Goal: Task Accomplishment & Management: Use online tool/utility

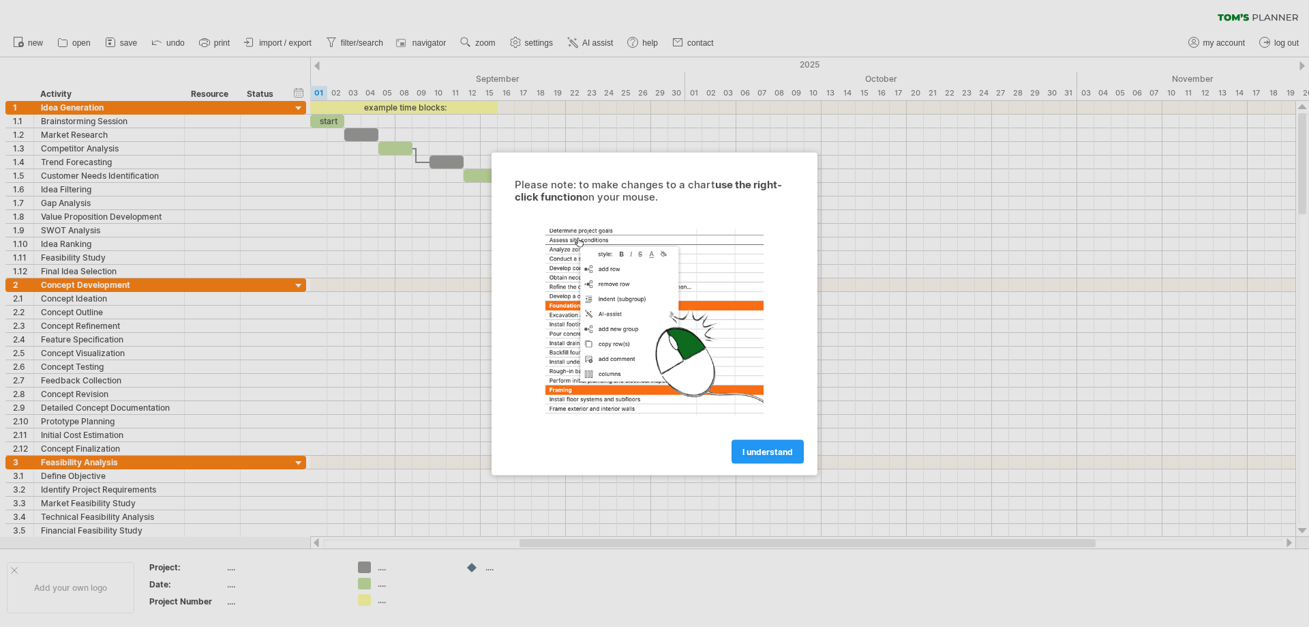
click at [49, 187] on div at bounding box center [654, 313] width 1309 height 627
click at [80, 189] on div at bounding box center [654, 313] width 1309 height 627
click at [757, 449] on span "I understand" at bounding box center [767, 451] width 50 height 10
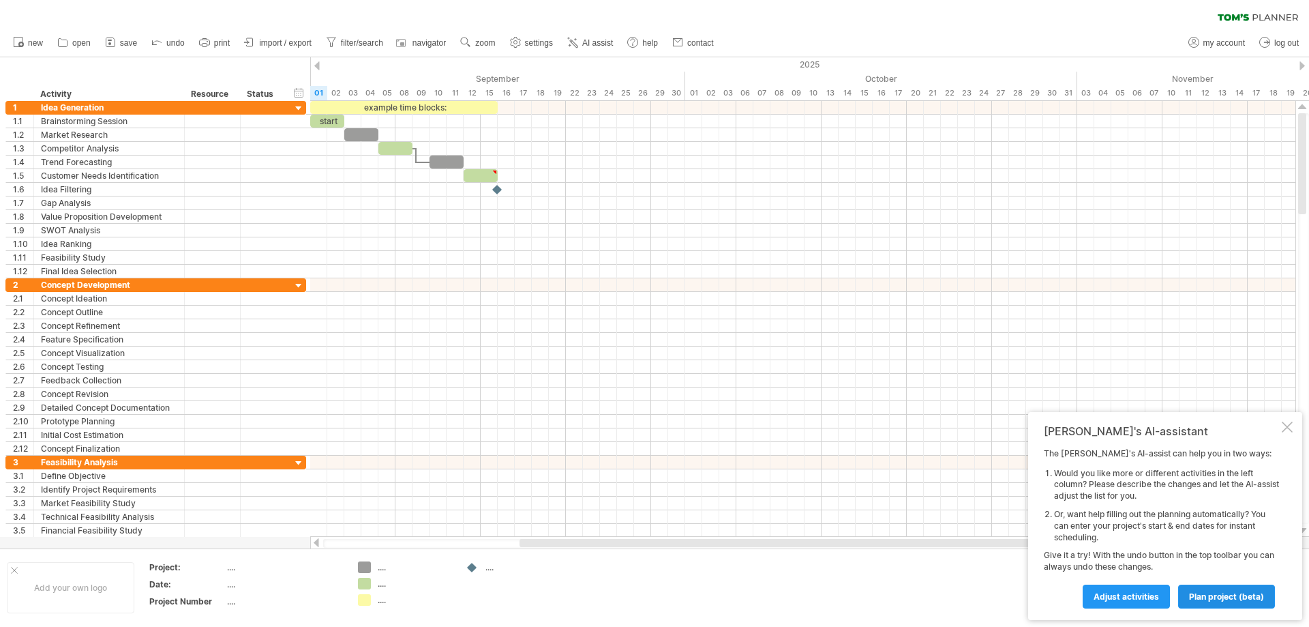
click at [1217, 595] on span "plan project (beta)" at bounding box center [1226, 596] width 75 height 10
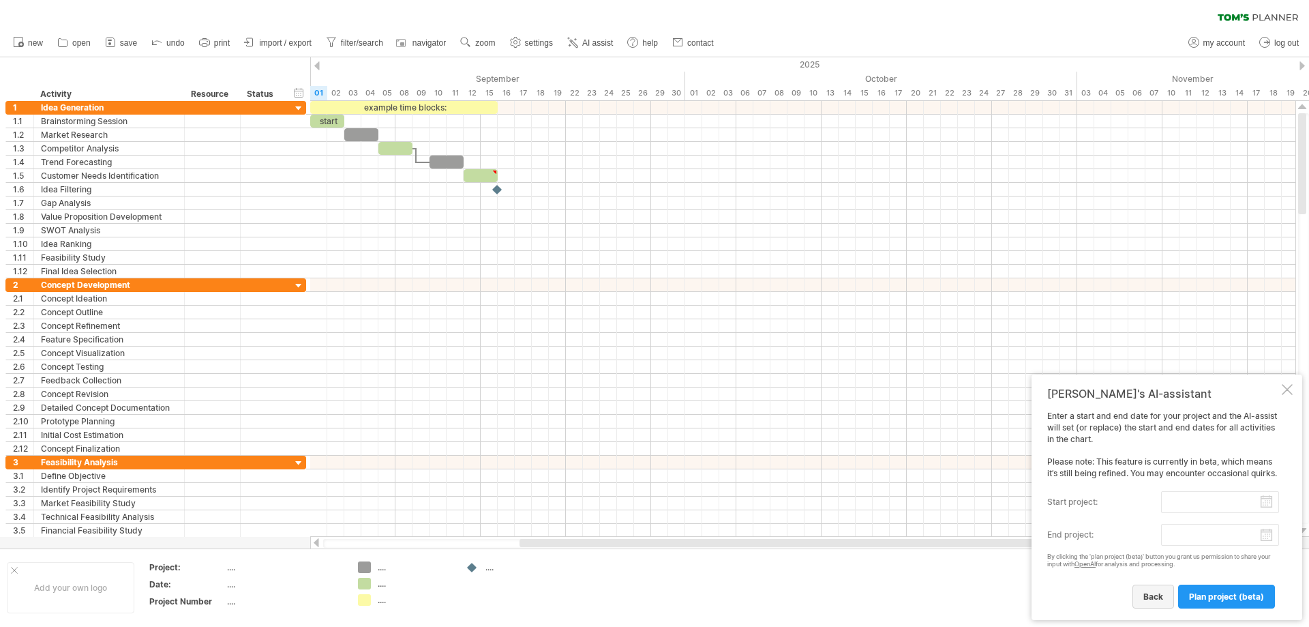
click at [1159, 597] on span "back" at bounding box center [1153, 596] width 20 height 10
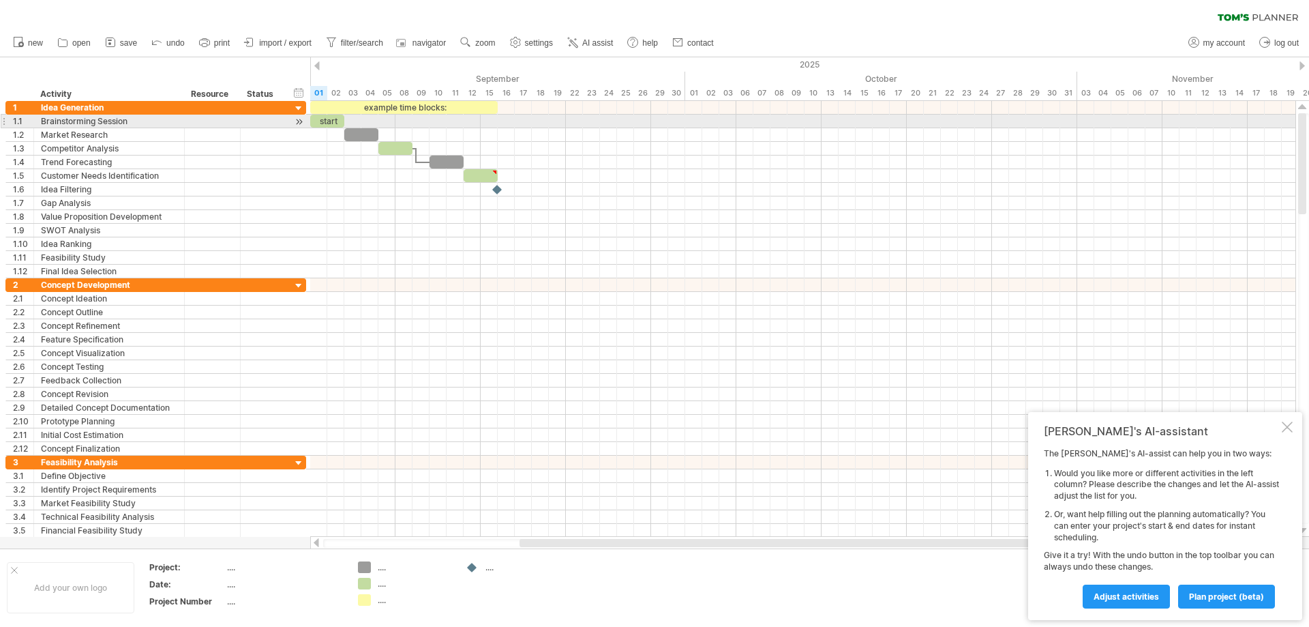
drag, startPoint x: 1303, startPoint y: 172, endPoint x: 1308, endPoint y: 117, distance: 55.5
click at [1308, 117] on div at bounding box center [1303, 318] width 11 height 410
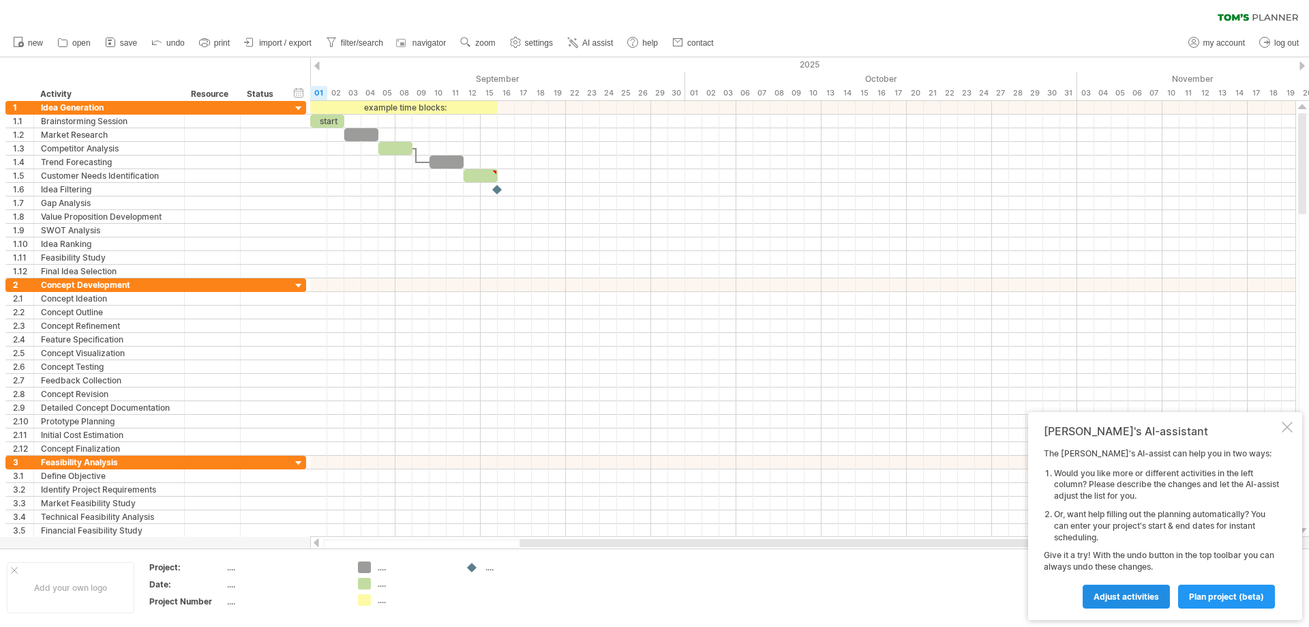
click at [1154, 595] on span "Adjust activities" at bounding box center [1126, 596] width 65 height 10
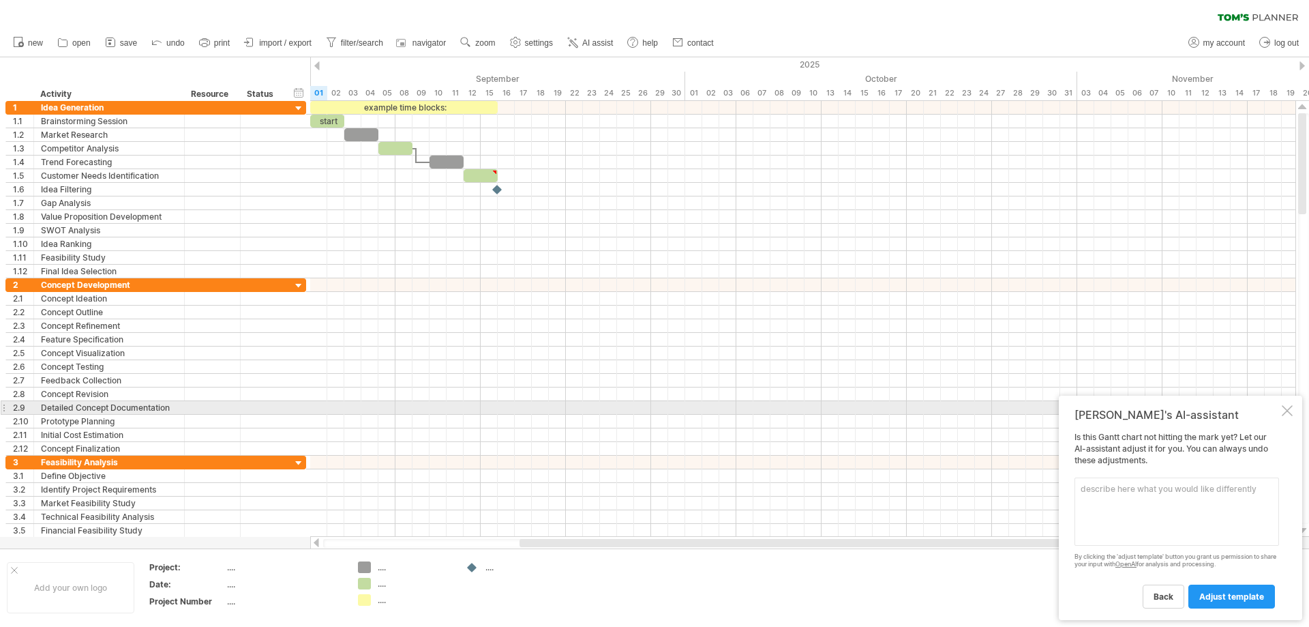
click at [1287, 406] on div at bounding box center [1287, 410] width 11 height 11
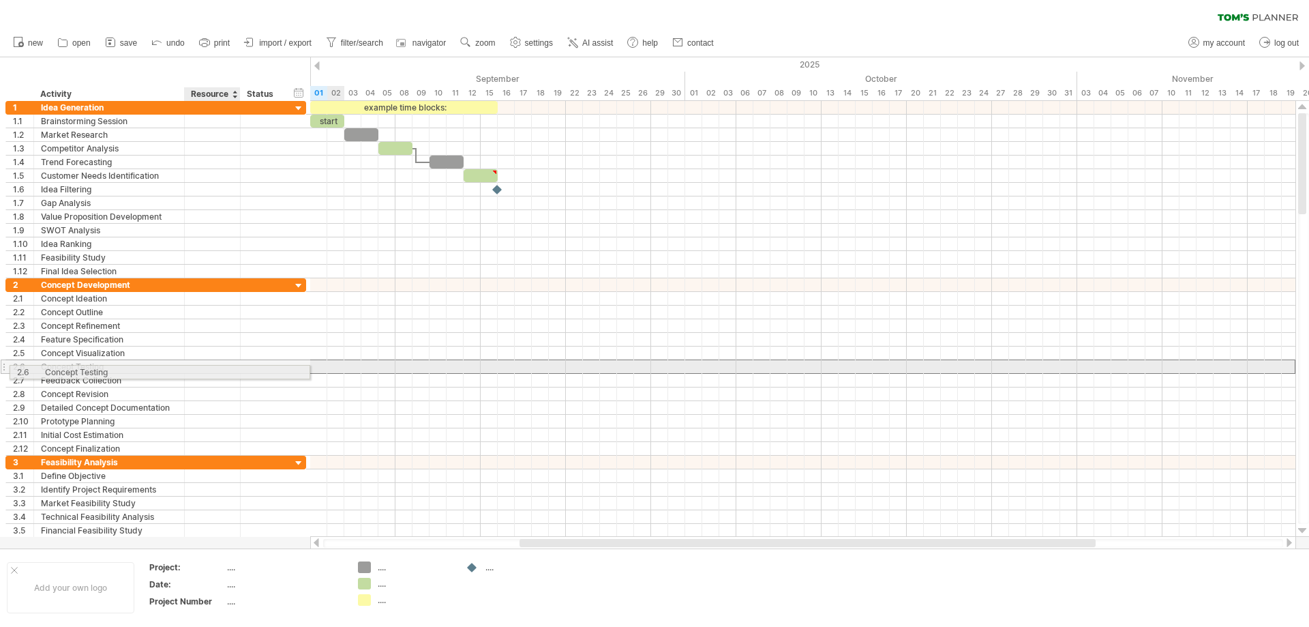
drag, startPoint x: 263, startPoint y: 362, endPoint x: 0, endPoint y: 336, distance: 264.4
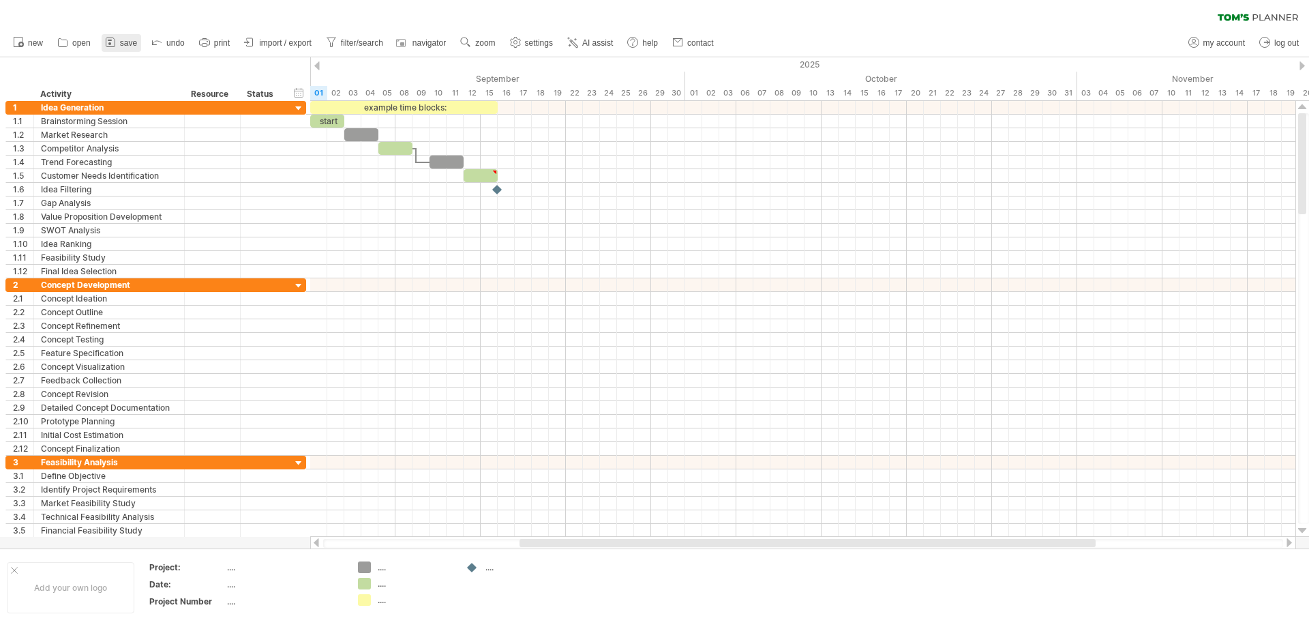
click at [126, 44] on span "save" at bounding box center [128, 43] width 17 height 10
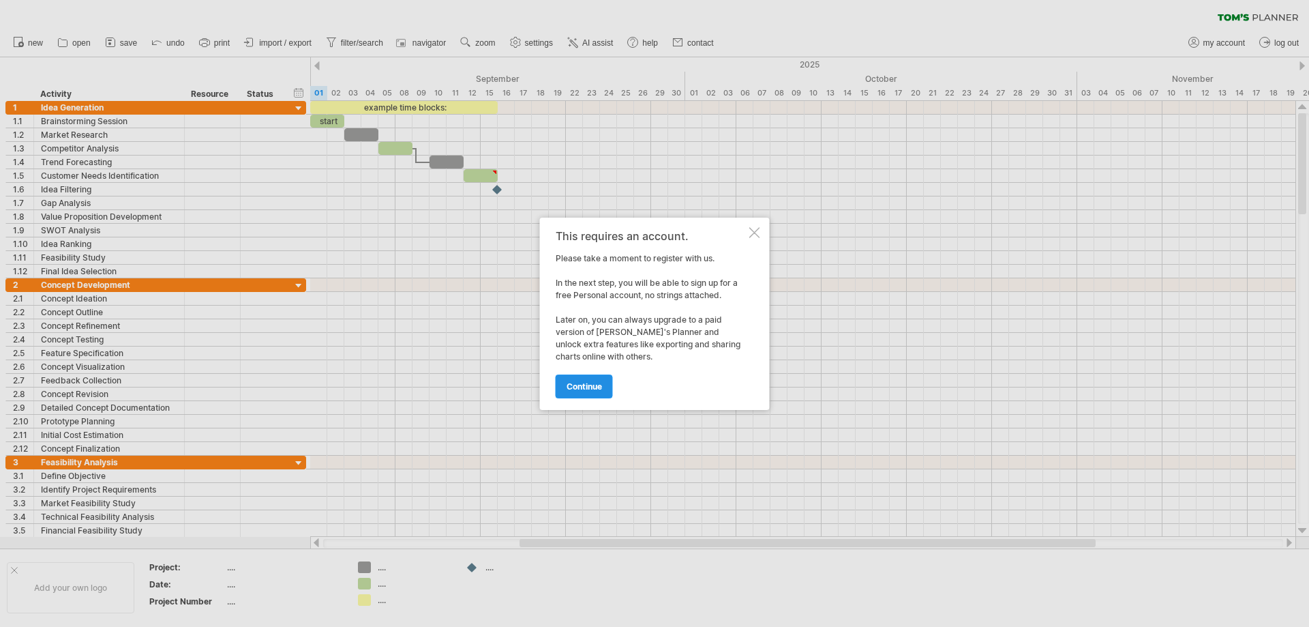
click at [591, 386] on span "continue" at bounding box center [584, 386] width 35 height 10
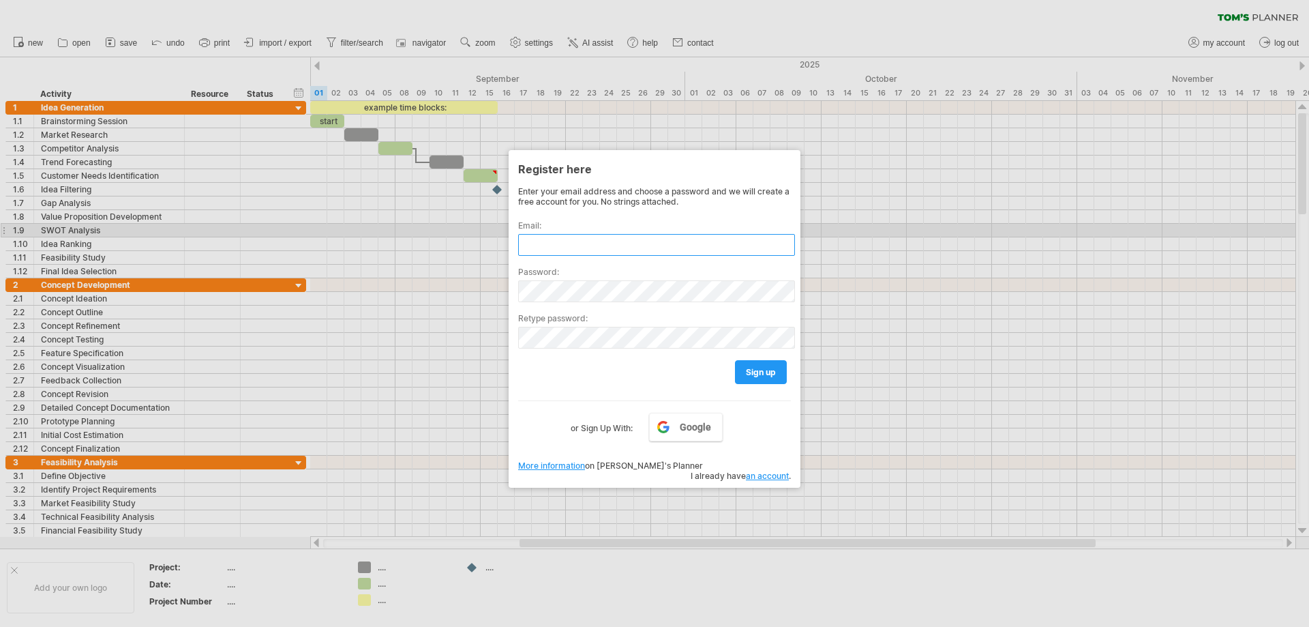
click at [565, 237] on input "text" at bounding box center [656, 245] width 277 height 22
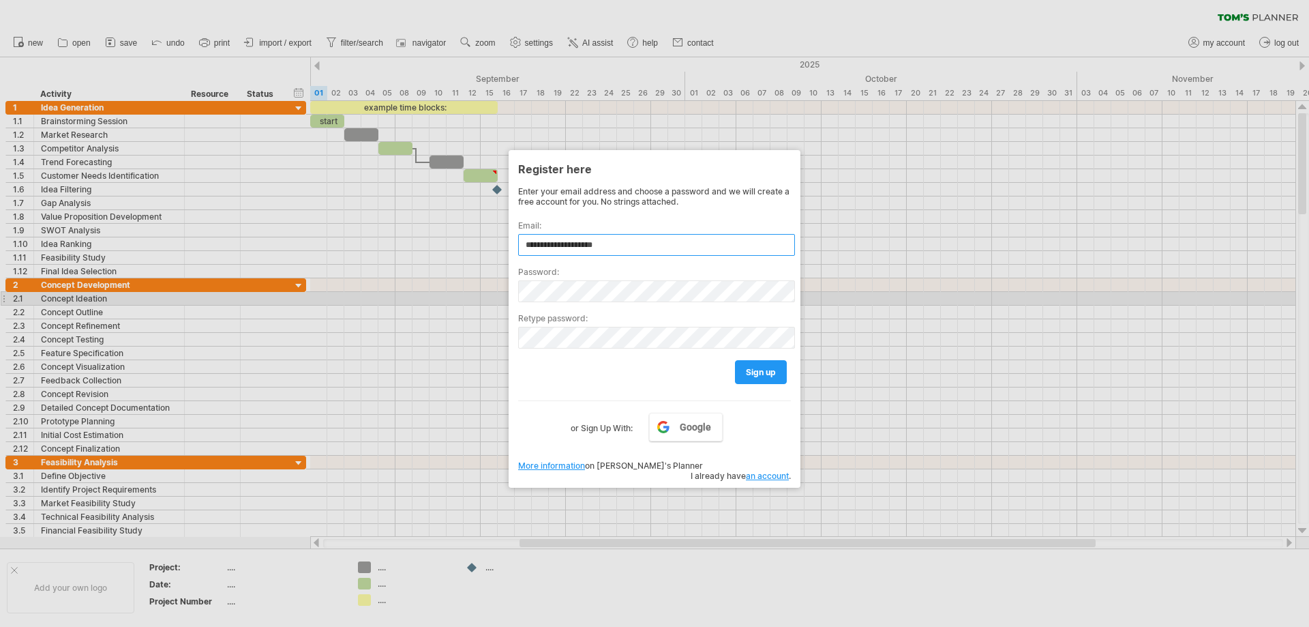
type input "**********"
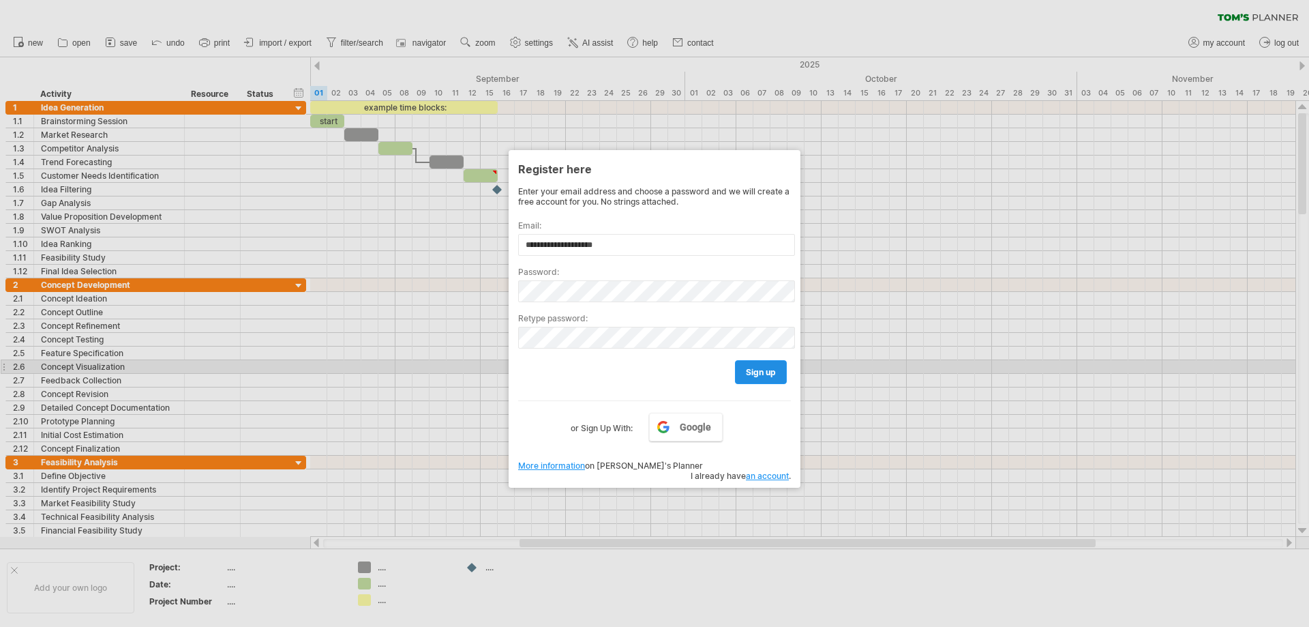
click at [762, 373] on span "sign up" at bounding box center [761, 372] width 30 height 10
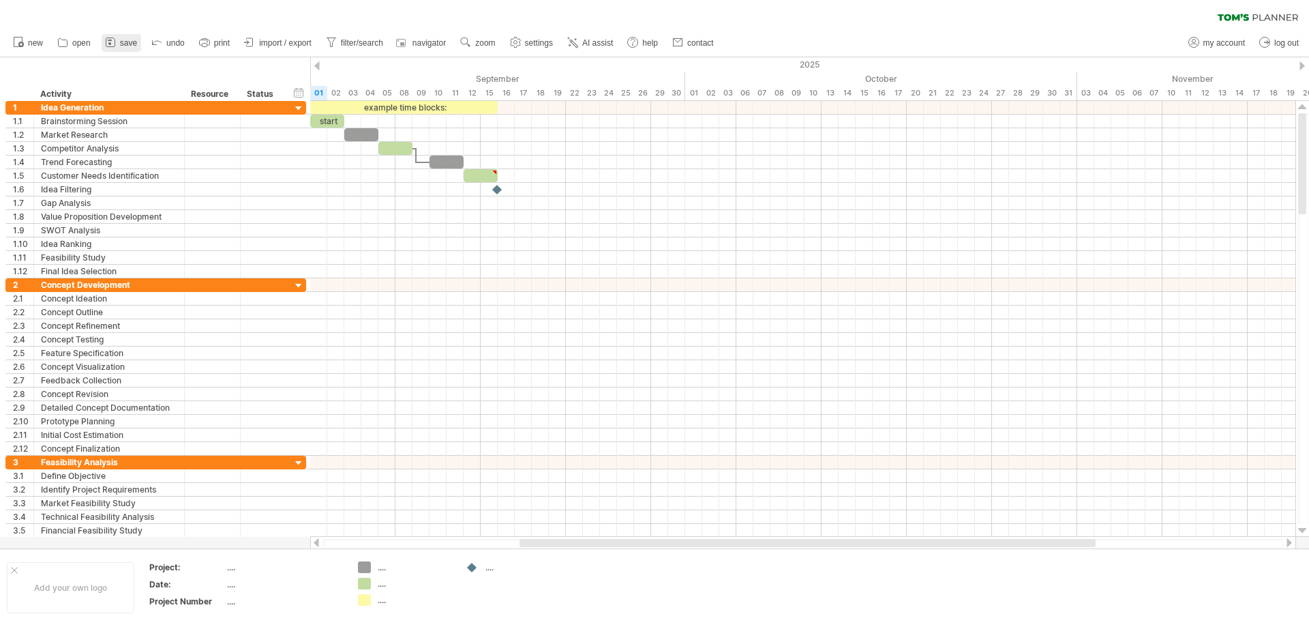
click at [122, 39] on span "save" at bounding box center [128, 43] width 17 height 10
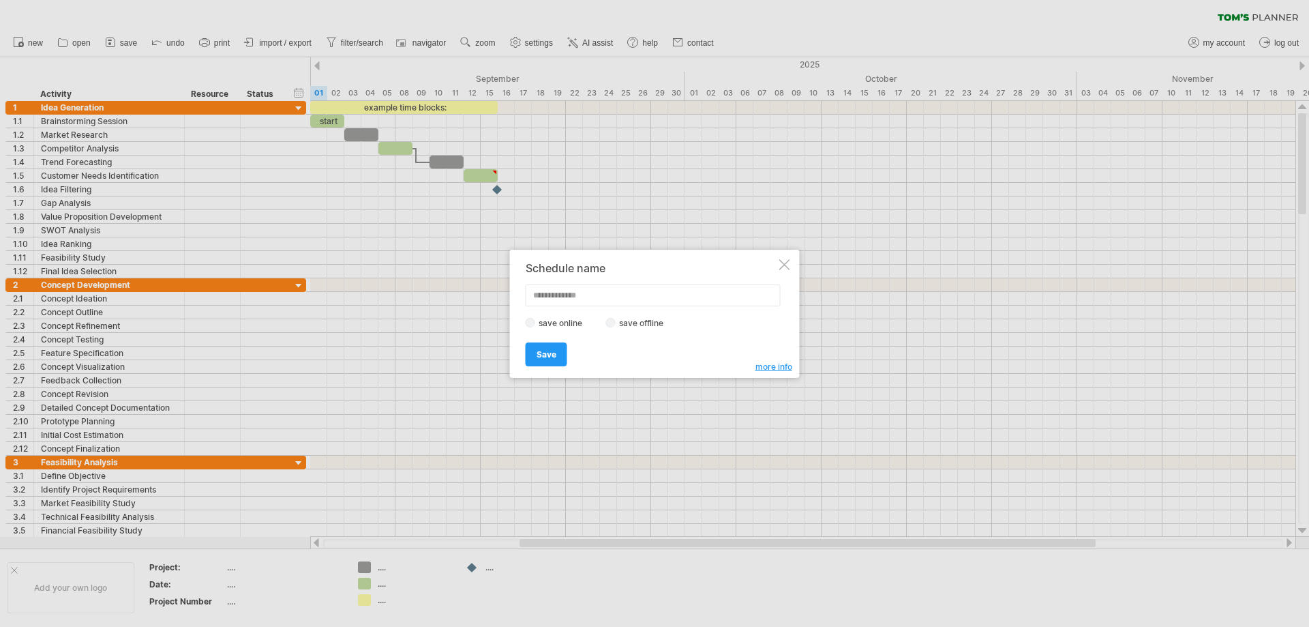
click at [618, 324] on label "save offline" at bounding box center [645, 323] width 59 height 10
click at [552, 294] on input "text" at bounding box center [653, 295] width 255 height 22
type input "**********"
click at [551, 354] on span "Save" at bounding box center [547, 354] width 20 height 10
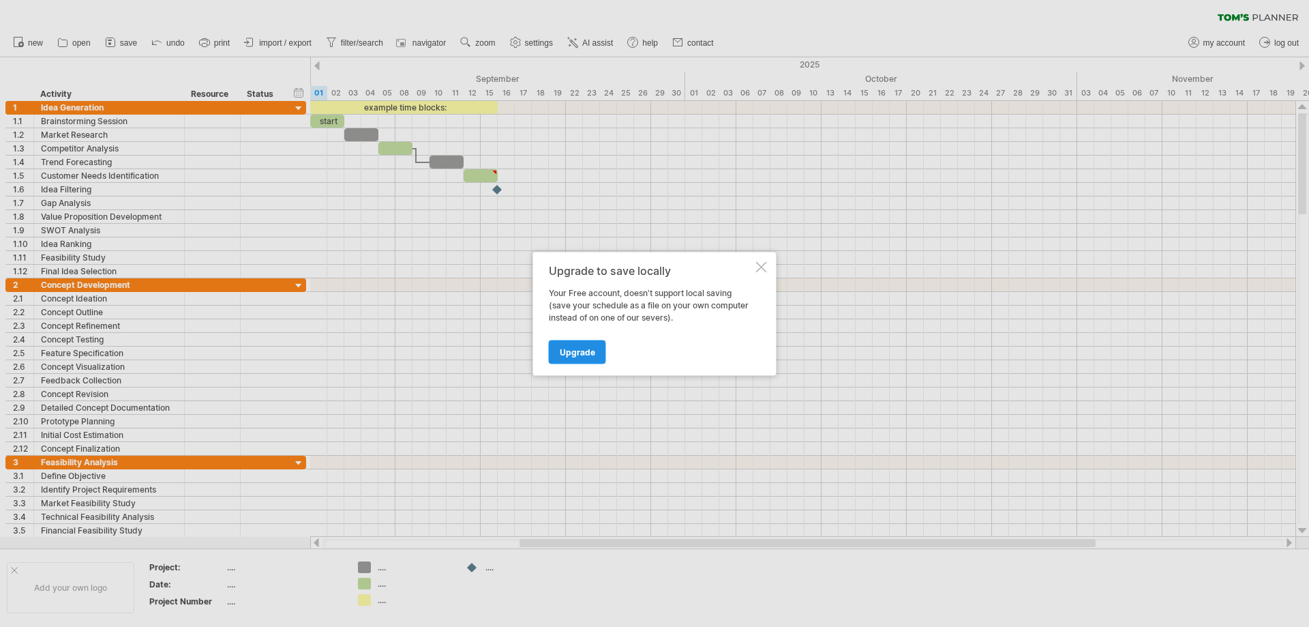
click at [581, 357] on link "Upgrade" at bounding box center [577, 352] width 57 height 24
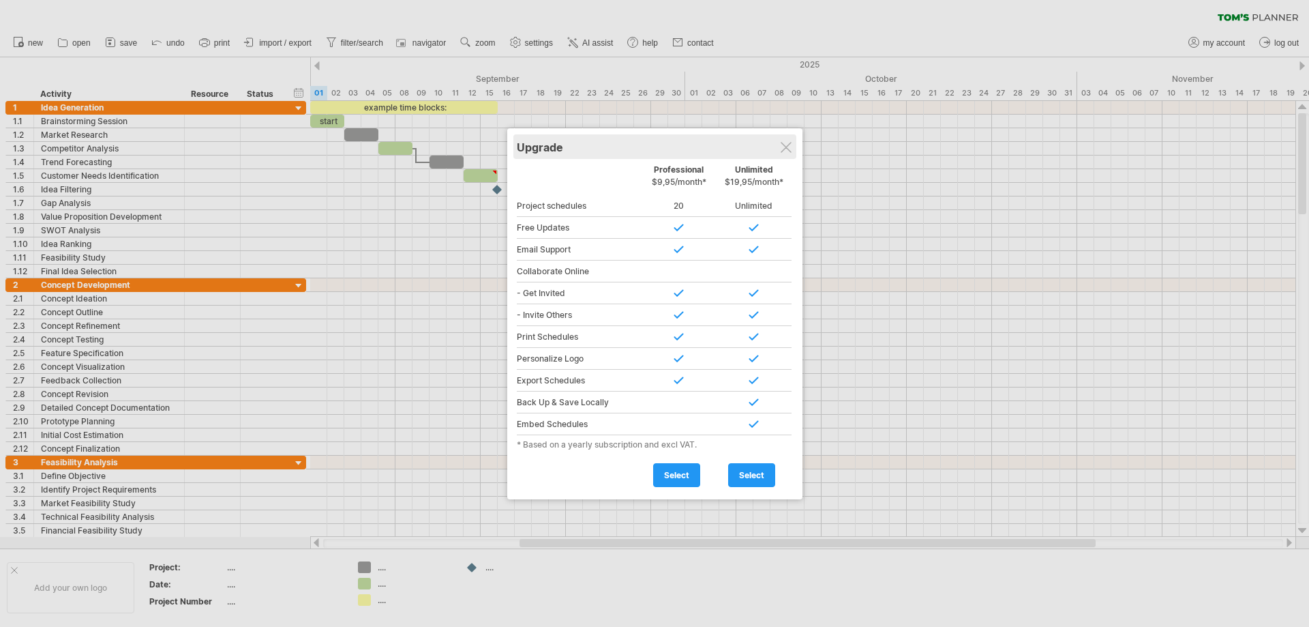
click at [793, 140] on div "Upgrade" at bounding box center [655, 146] width 276 height 25
click at [787, 145] on div at bounding box center [786, 147] width 11 height 11
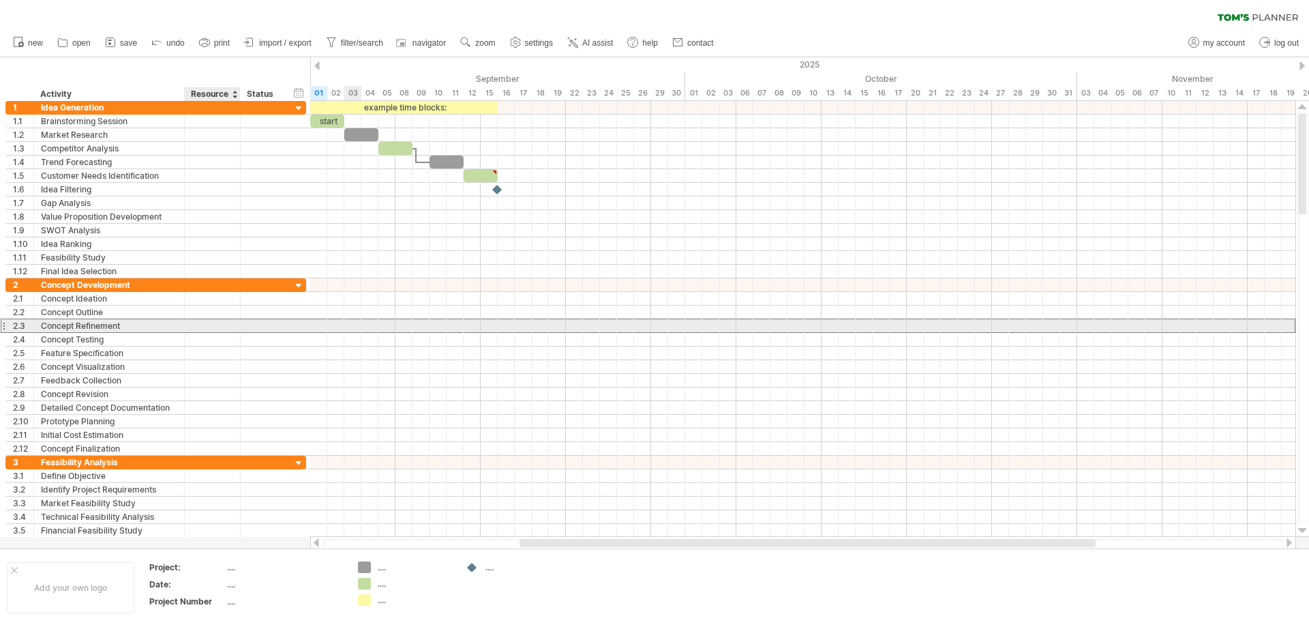
click at [220, 327] on div at bounding box center [213, 325] width 42 height 13
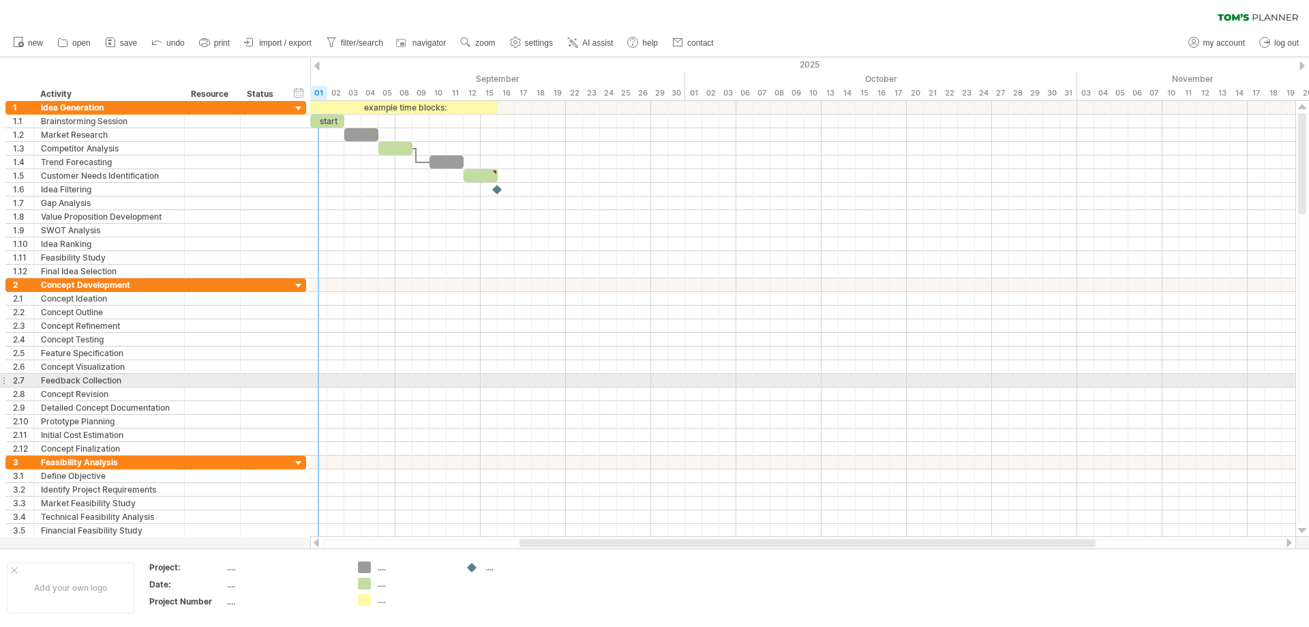
click at [314, 384] on div at bounding box center [802, 381] width 985 height 14
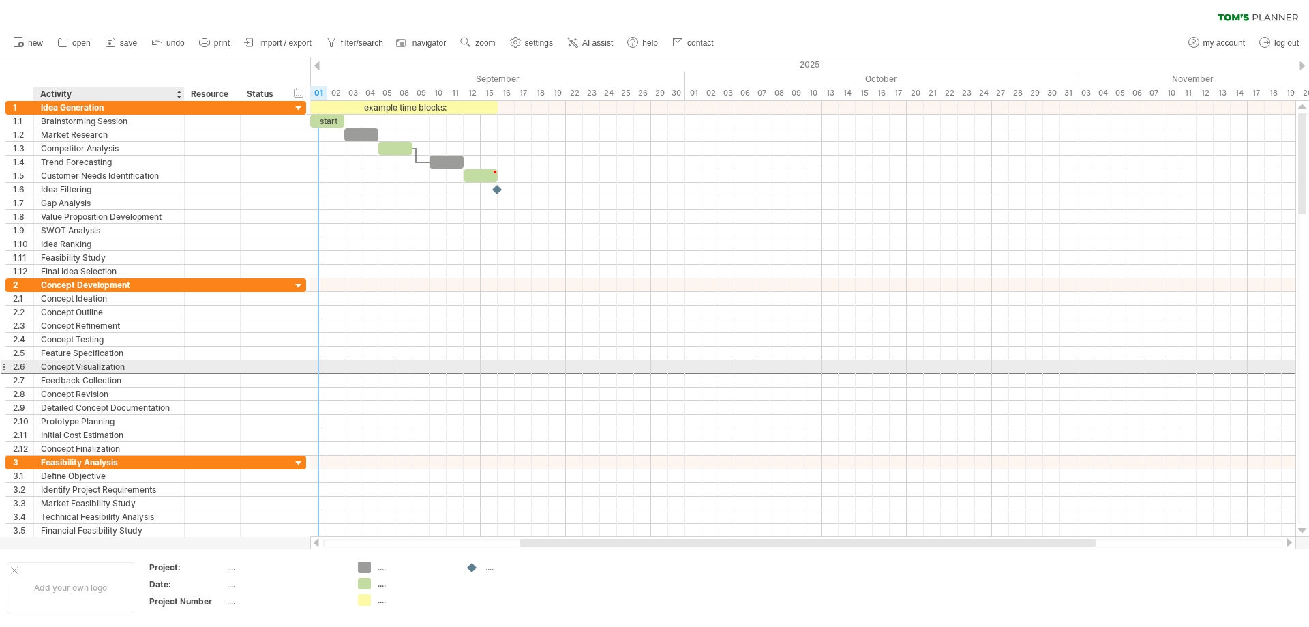
click at [170, 365] on div "Concept Visualization" at bounding box center [109, 366] width 136 height 13
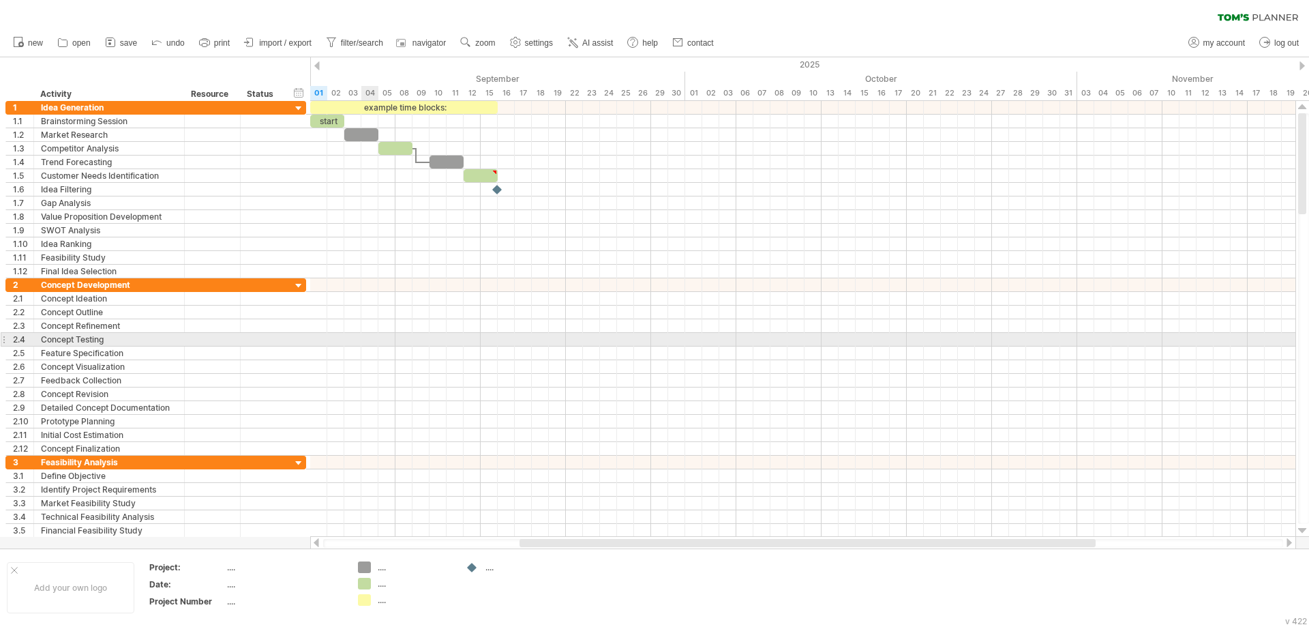
click at [368, 333] on div at bounding box center [802, 340] width 985 height 14
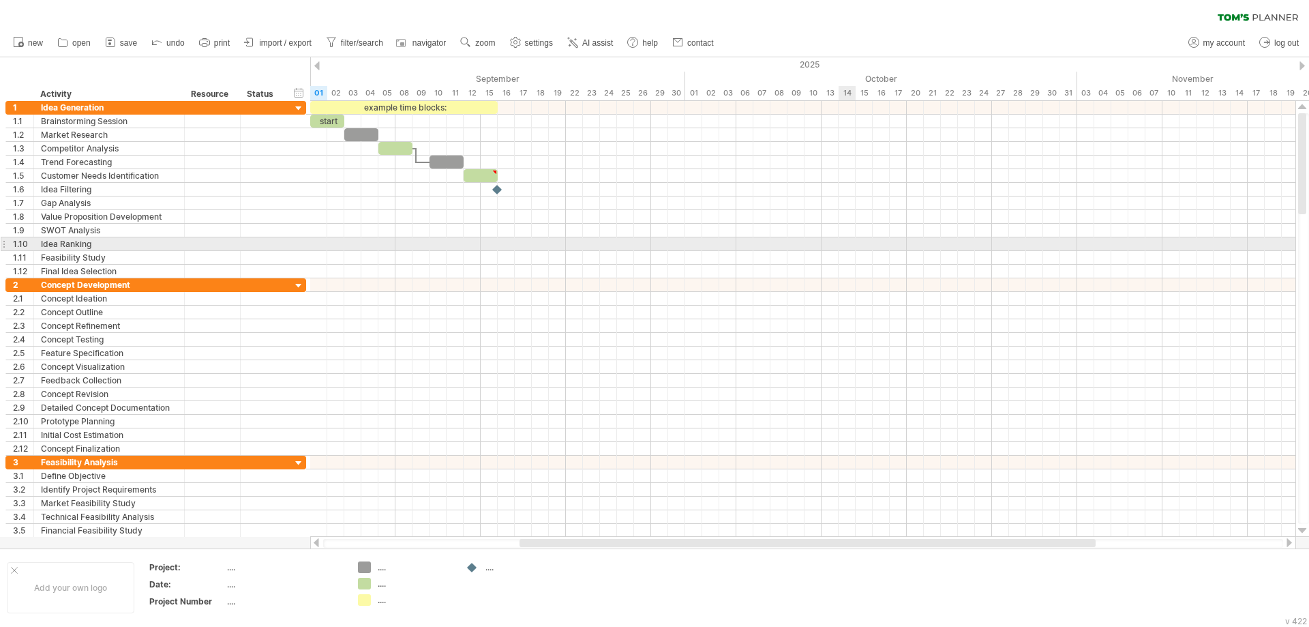
click at [840, 244] on div at bounding box center [802, 244] width 985 height 14
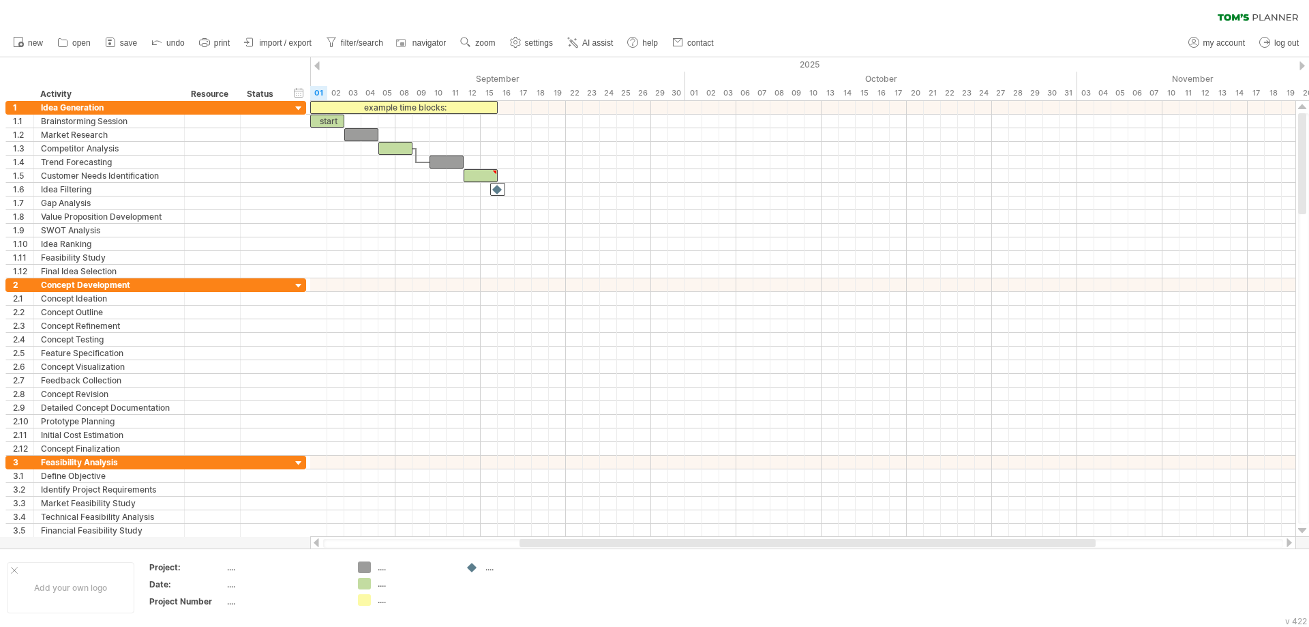
drag, startPoint x: 1304, startPoint y: 166, endPoint x: 1304, endPoint y: 74, distance: 92.0
click at [1304, 74] on div "Trying to reach [DOMAIN_NAME] Connected again... 0% clear filter new 1" at bounding box center [654, 313] width 1309 height 627
click at [258, 40] on link "import / export" at bounding box center [278, 43] width 75 height 18
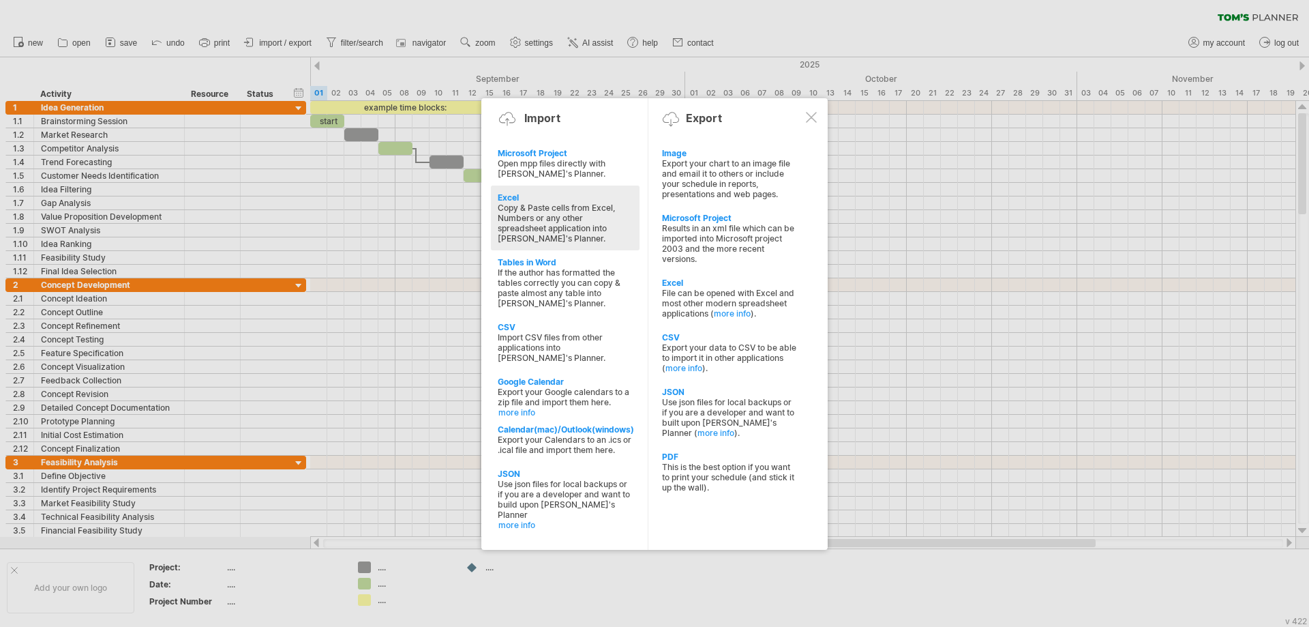
click at [541, 220] on div "Copy & Paste cells from Excel, Numbers or any other spreadsheet application int…" at bounding box center [565, 222] width 135 height 41
type textarea "**********"
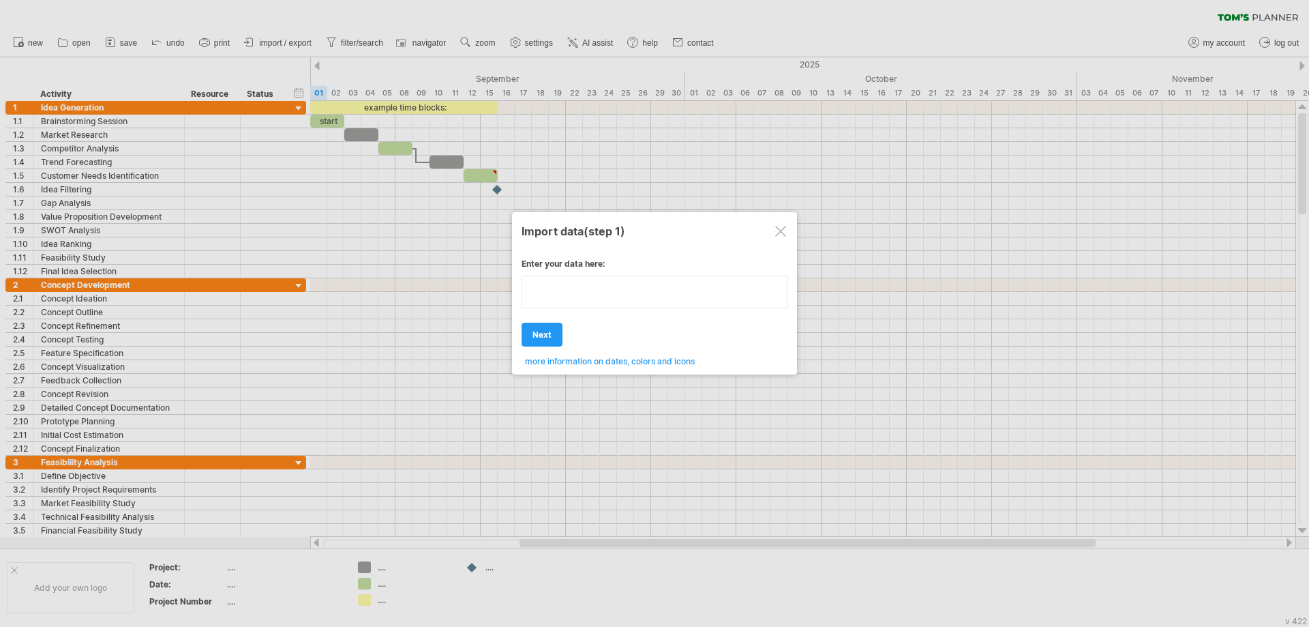
click at [548, 310] on div "Enter your data here: Your data: Weekend days ' mon tue Hide weekend days" at bounding box center [655, 307] width 266 height 118
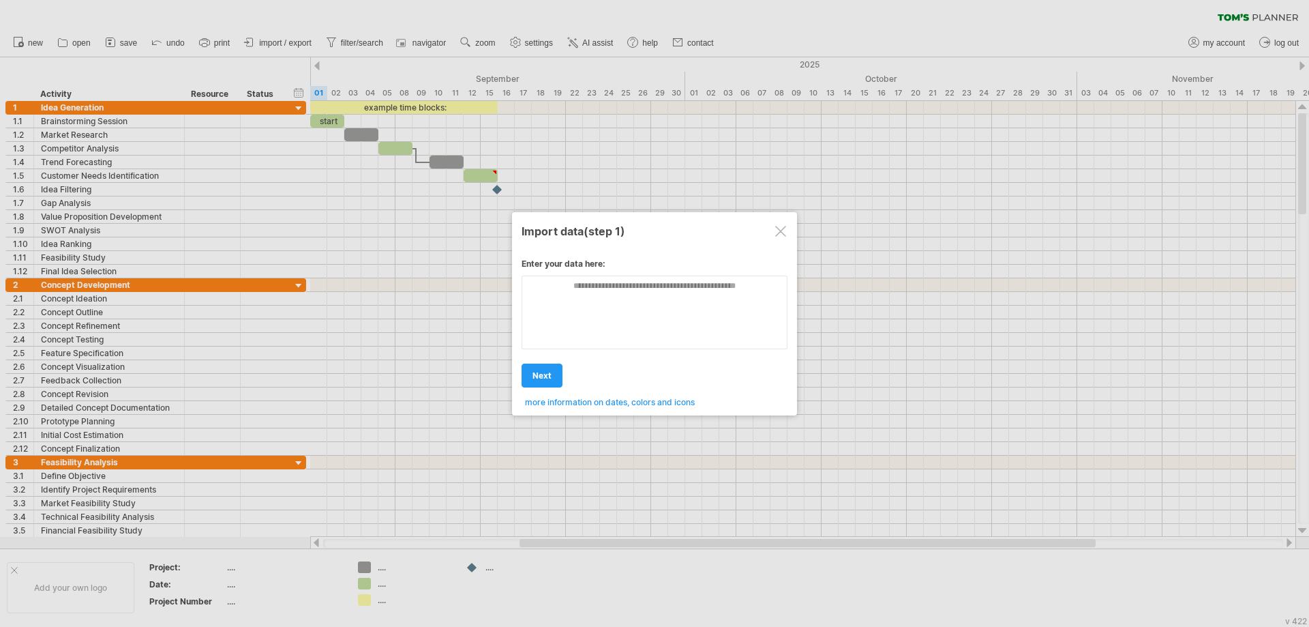
click at [782, 231] on div at bounding box center [780, 231] width 11 height 11
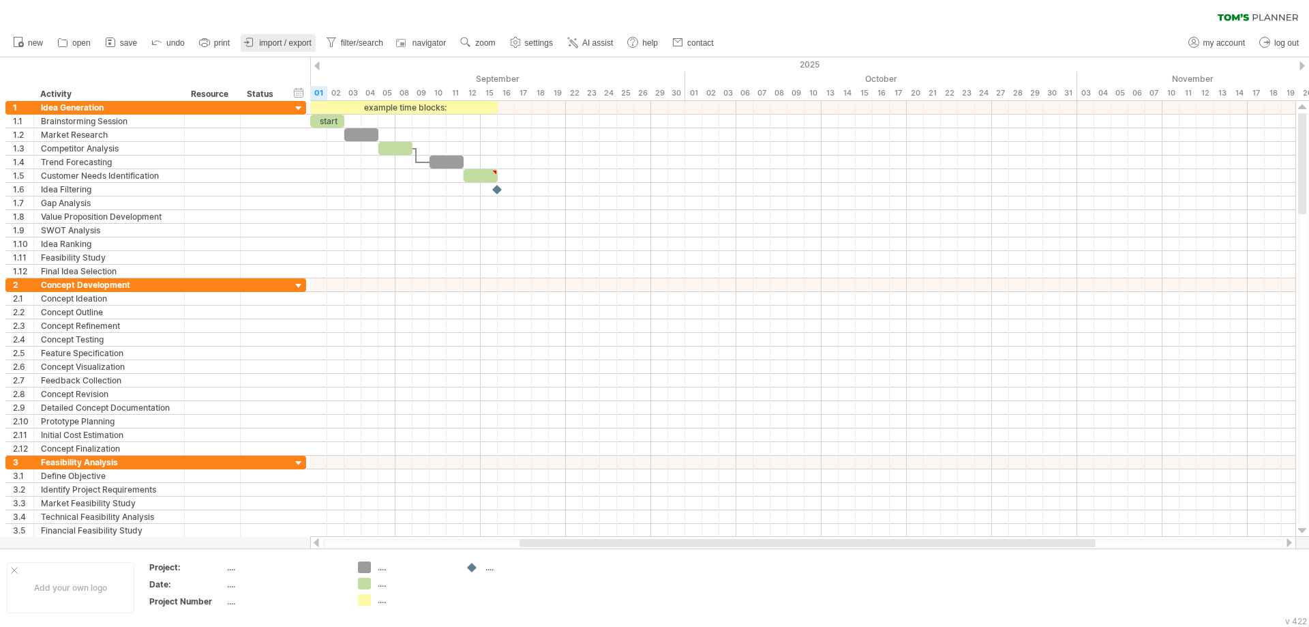
click at [267, 37] on link "import / export" at bounding box center [278, 43] width 75 height 18
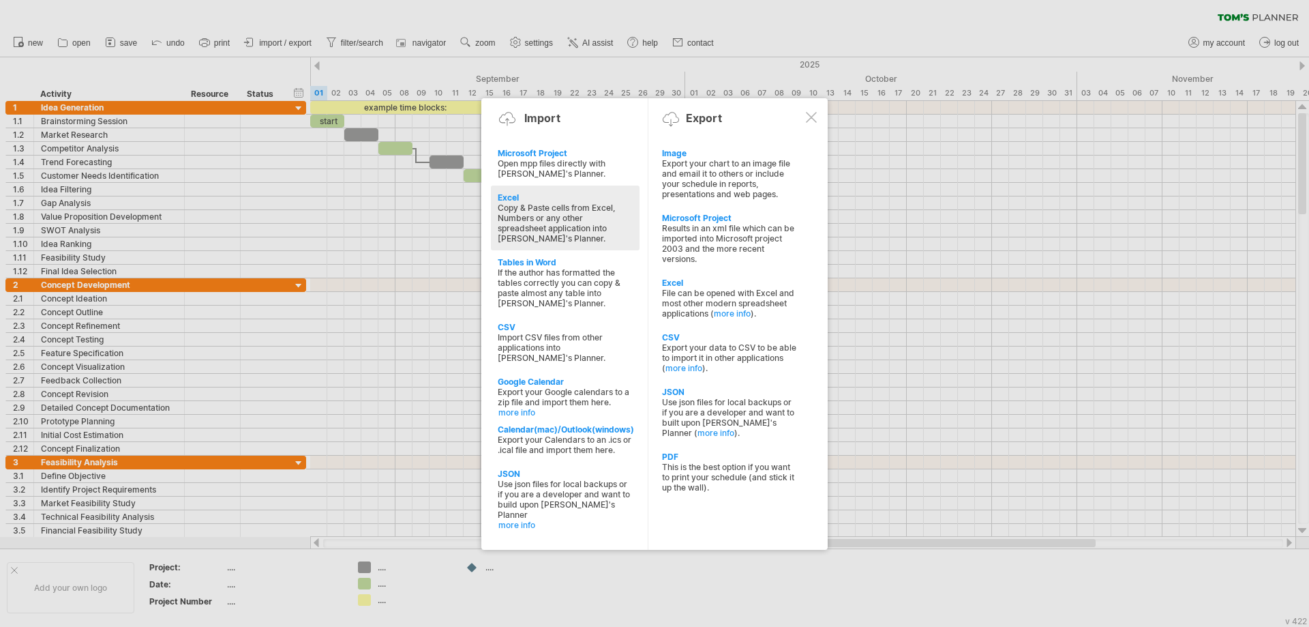
click at [565, 229] on div "Copy & Paste cells from Excel, Numbers or any other spreadsheet application int…" at bounding box center [565, 222] width 135 height 41
type textarea "**********"
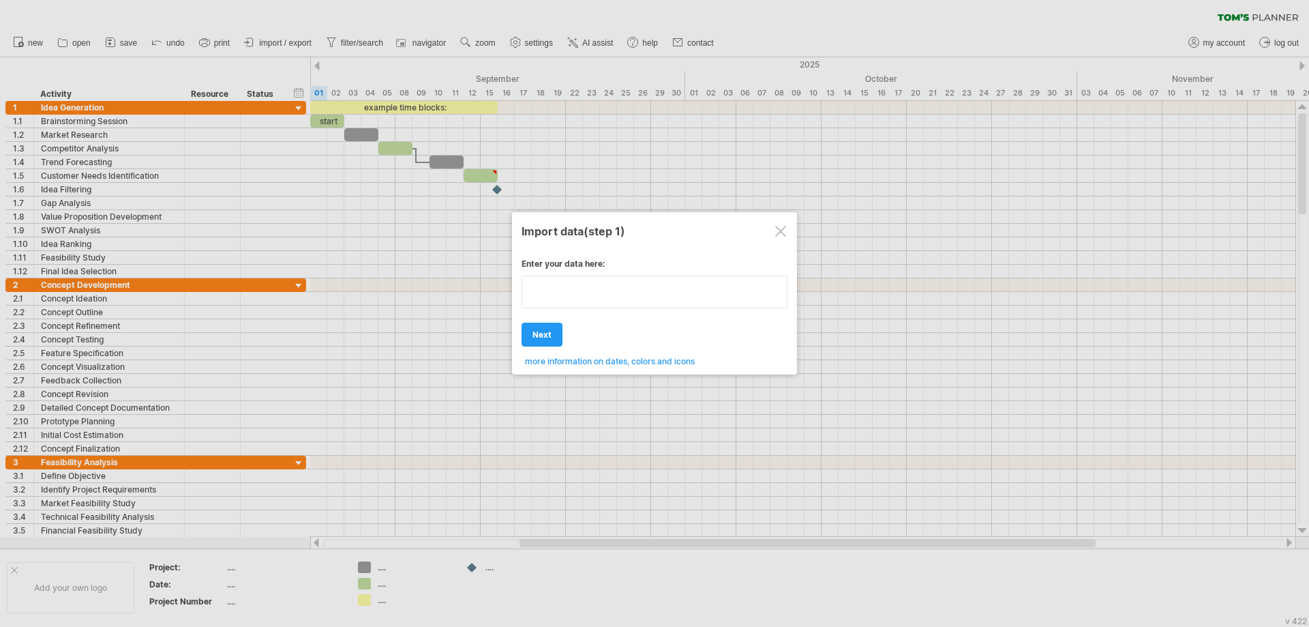
click at [567, 314] on div "Enter your data here: Your data: Weekend days ' mon tue Hide weekend days" at bounding box center [655, 307] width 266 height 118
type textarea "**********"
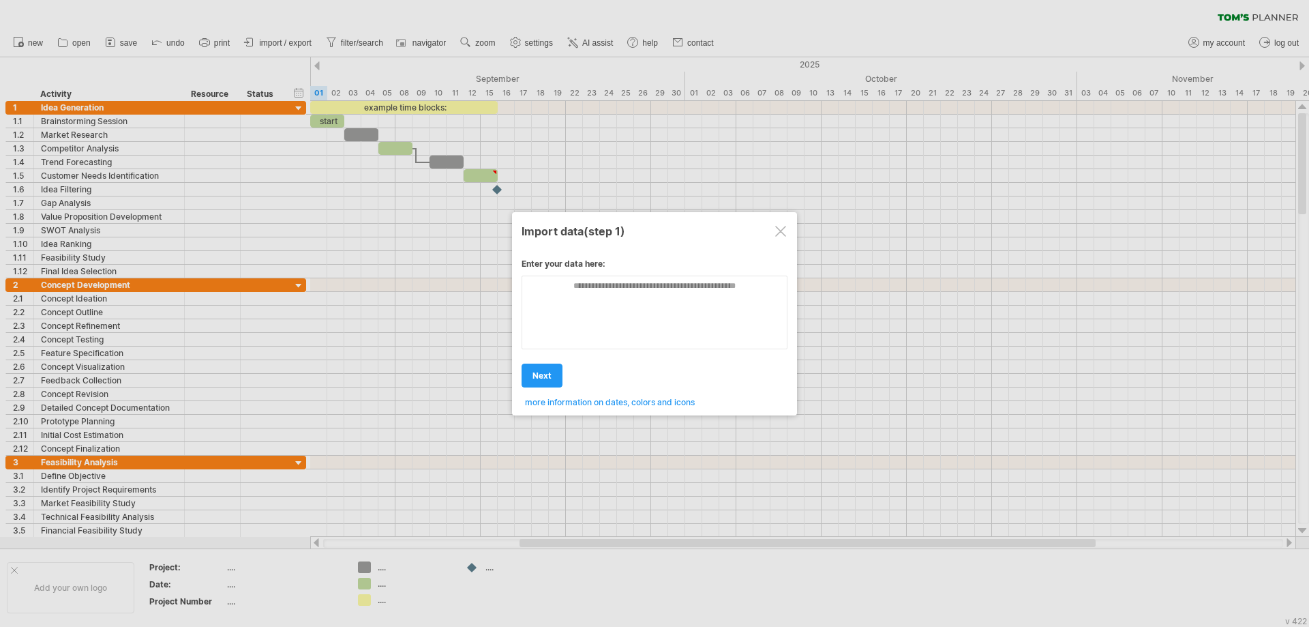
click at [591, 311] on div "Enter your data here: Your data: Weekend days ' mon tue Hide weekend days" at bounding box center [655, 327] width 266 height 159
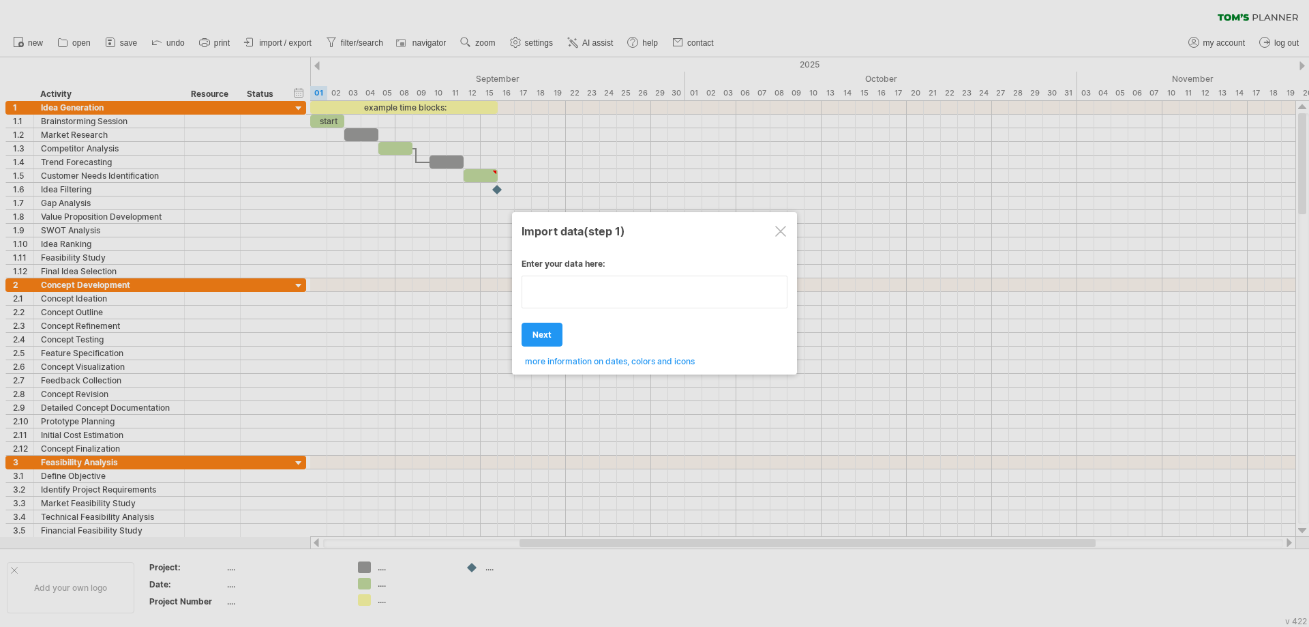
click at [604, 301] on textarea at bounding box center [655, 291] width 266 height 33
type textarea "********"
click at [551, 331] on span "next" at bounding box center [541, 334] width 19 height 10
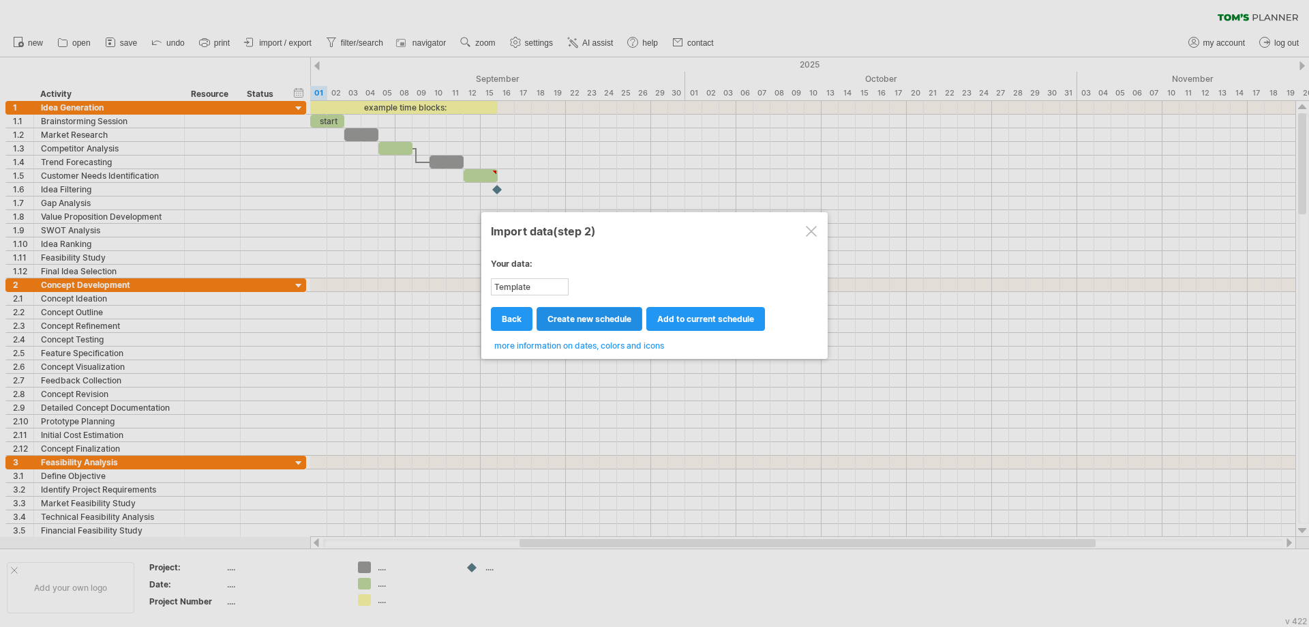
click at [612, 322] on span "create new schedule" at bounding box center [589, 319] width 84 height 10
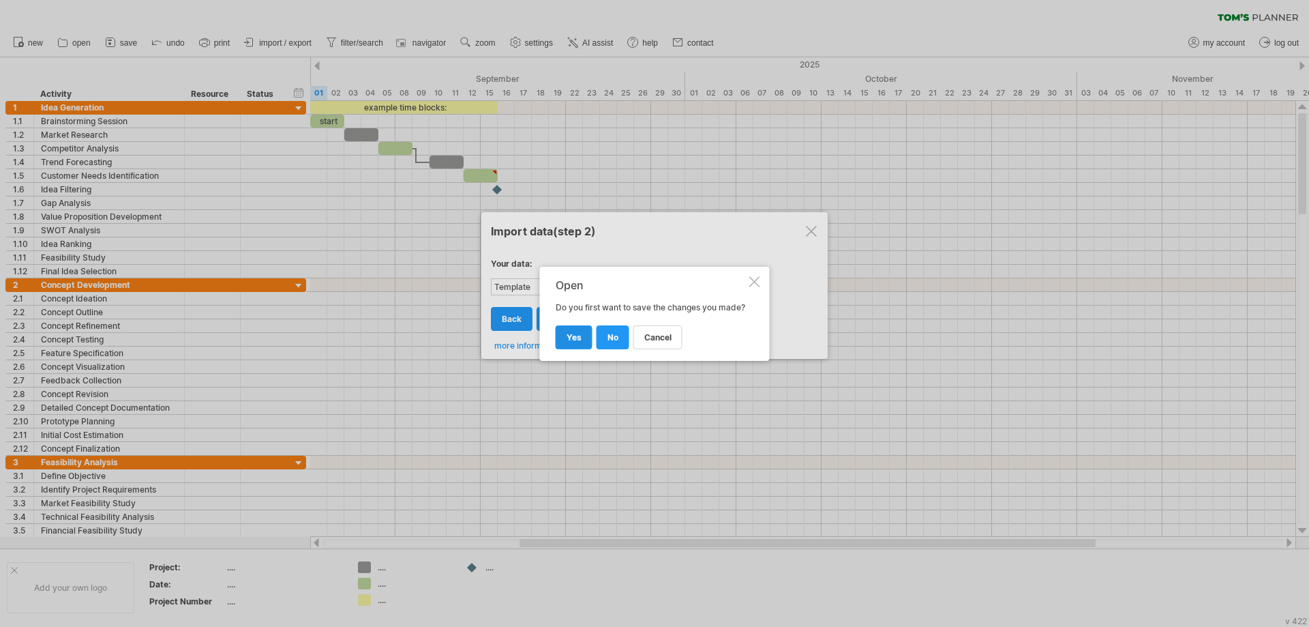
click at [582, 347] on link "yes" at bounding box center [574, 337] width 37 height 24
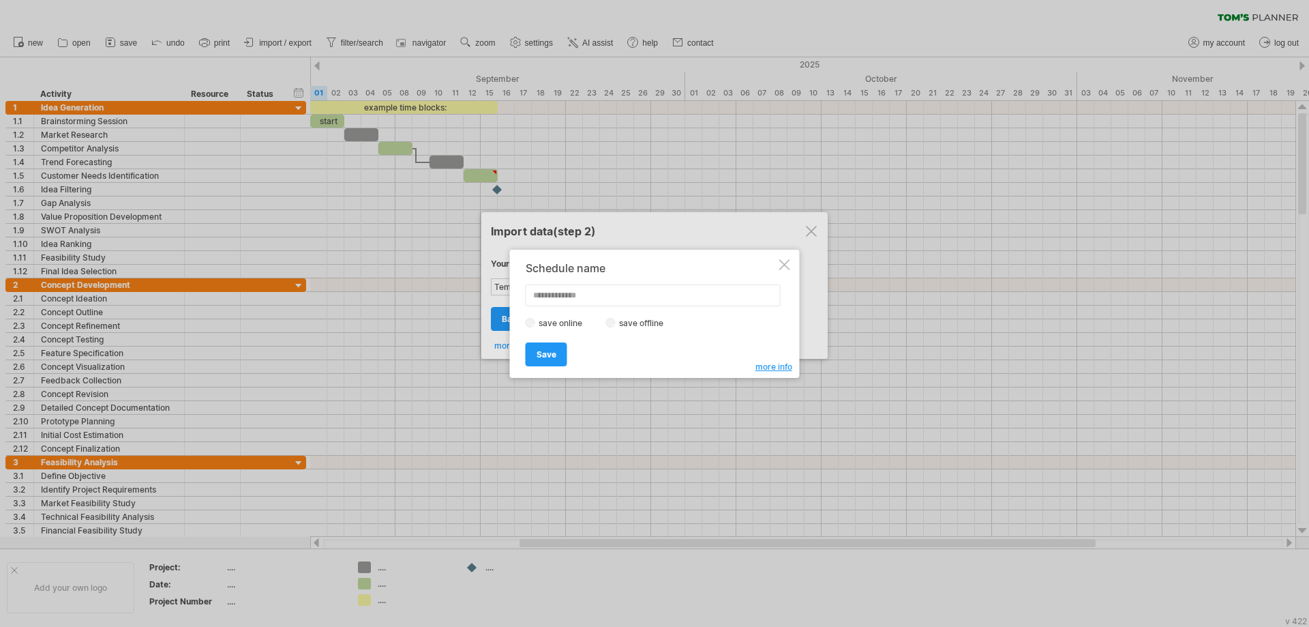
click at [787, 260] on div at bounding box center [784, 264] width 11 height 11
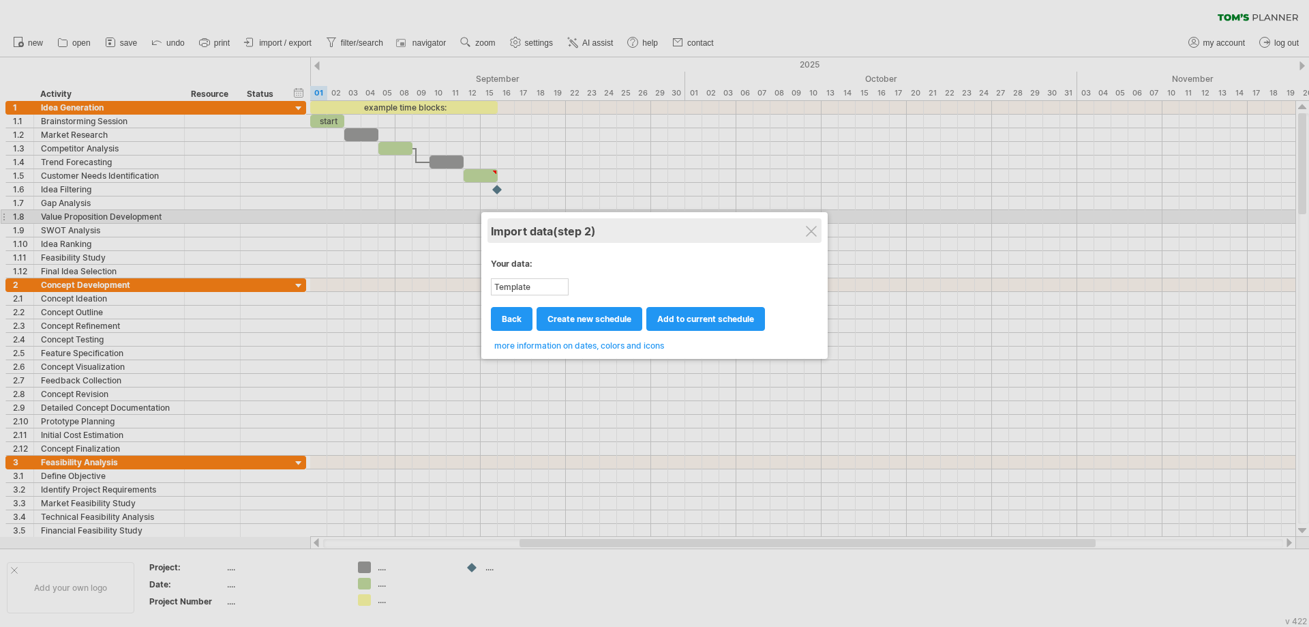
click at [811, 219] on div "Import data (step 2)" at bounding box center [654, 230] width 327 height 25
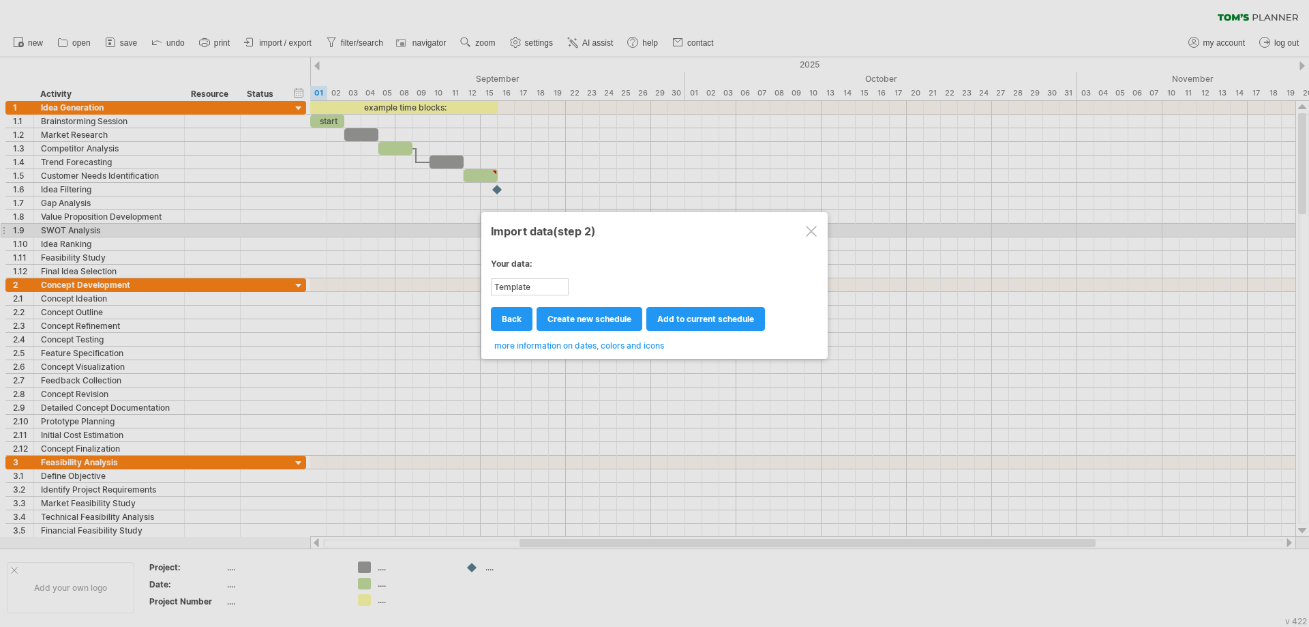
click at [810, 229] on div at bounding box center [811, 231] width 11 height 11
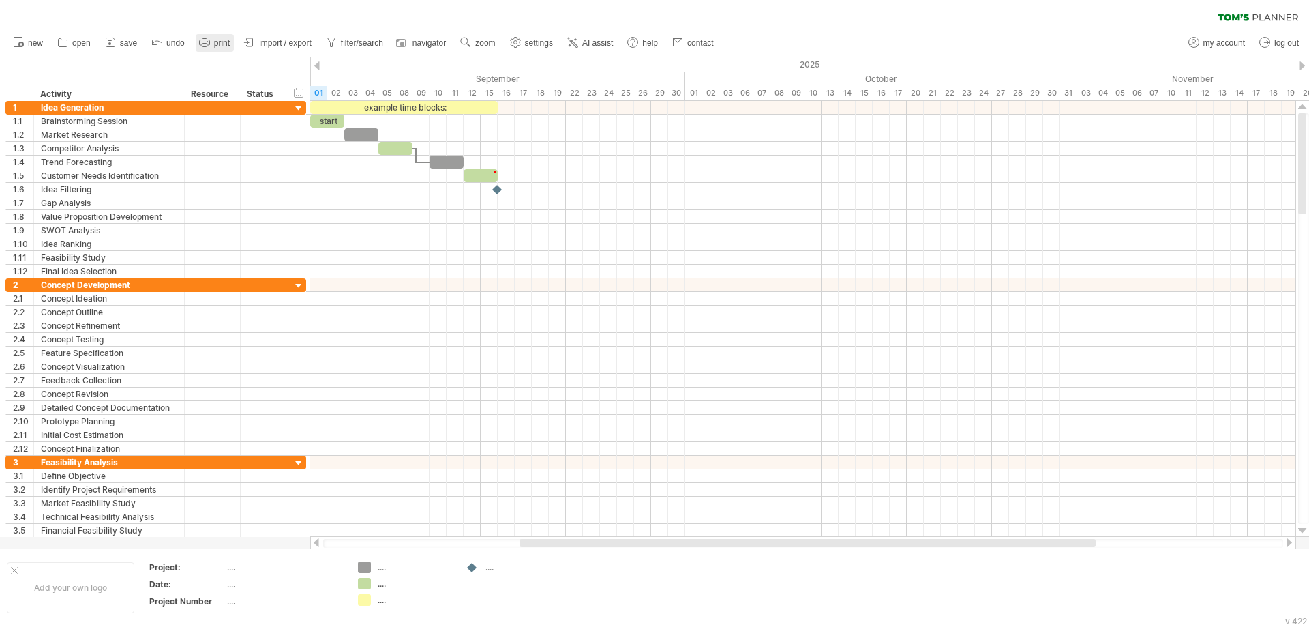
click at [211, 45] on icon at bounding box center [205, 42] width 14 height 14
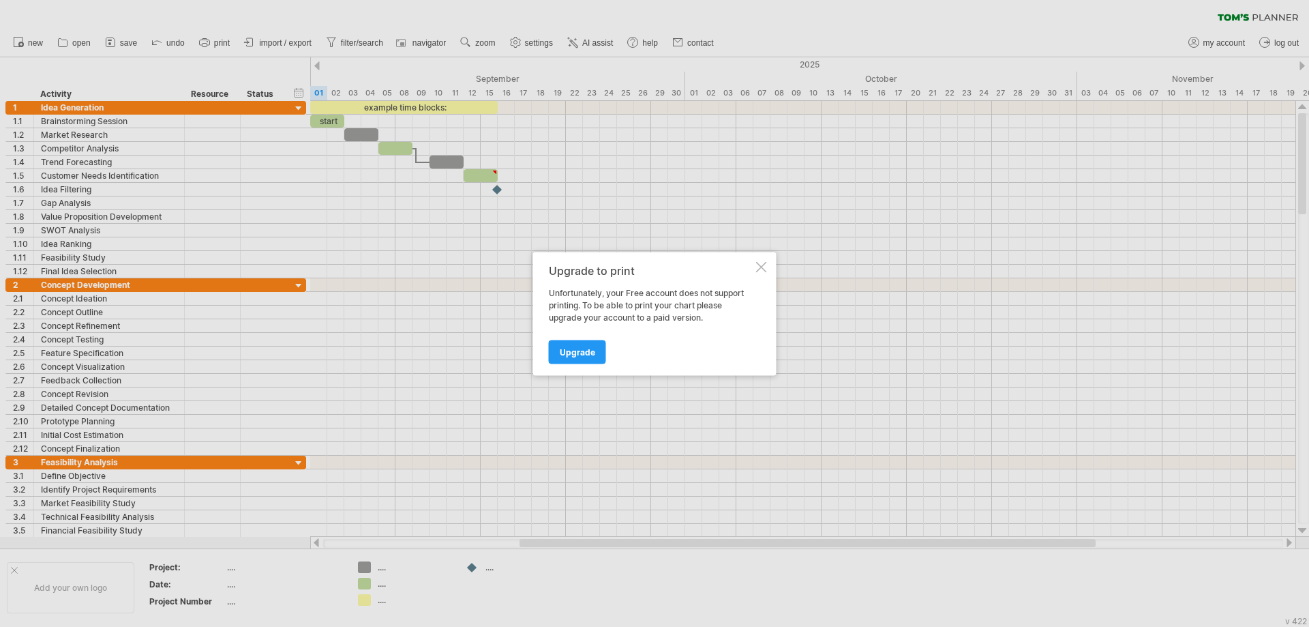
click at [766, 262] on div at bounding box center [761, 266] width 11 height 11
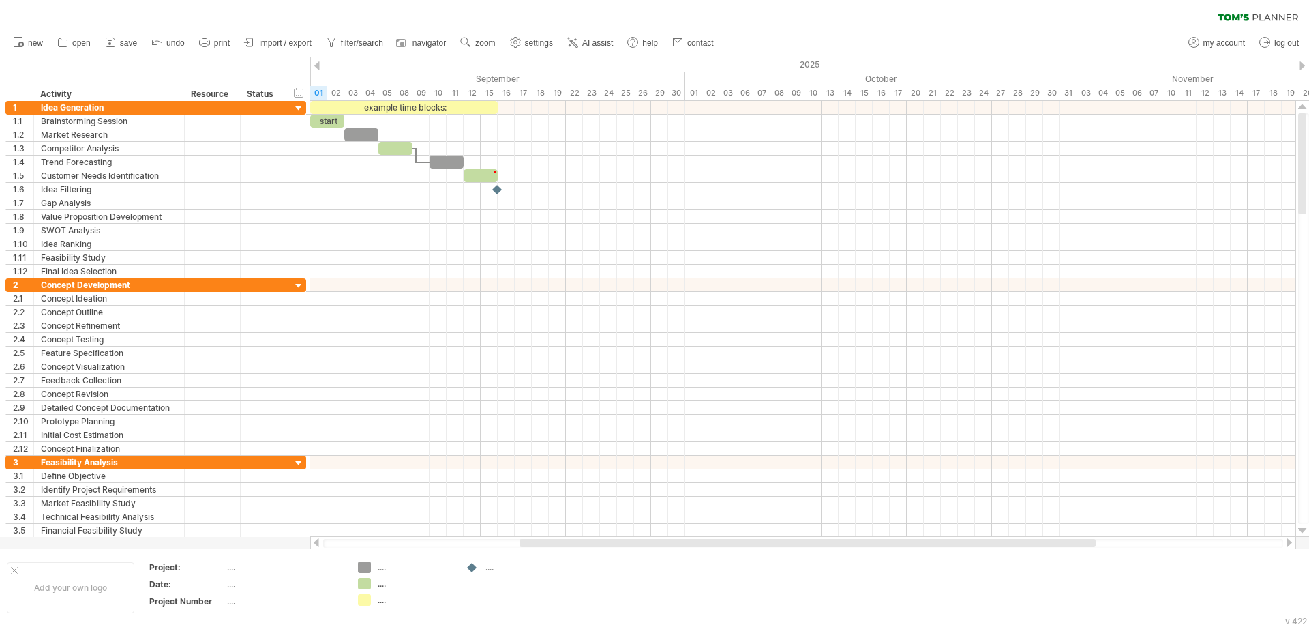
drag, startPoint x: 1299, startPoint y: 170, endPoint x: 1308, endPoint y: -60, distance: 230.0
click at [1308, 0] on html "progress(100%) Trying to reach [DOMAIN_NAME] Connected again... 0% clear filter…" at bounding box center [654, 314] width 1309 height 629
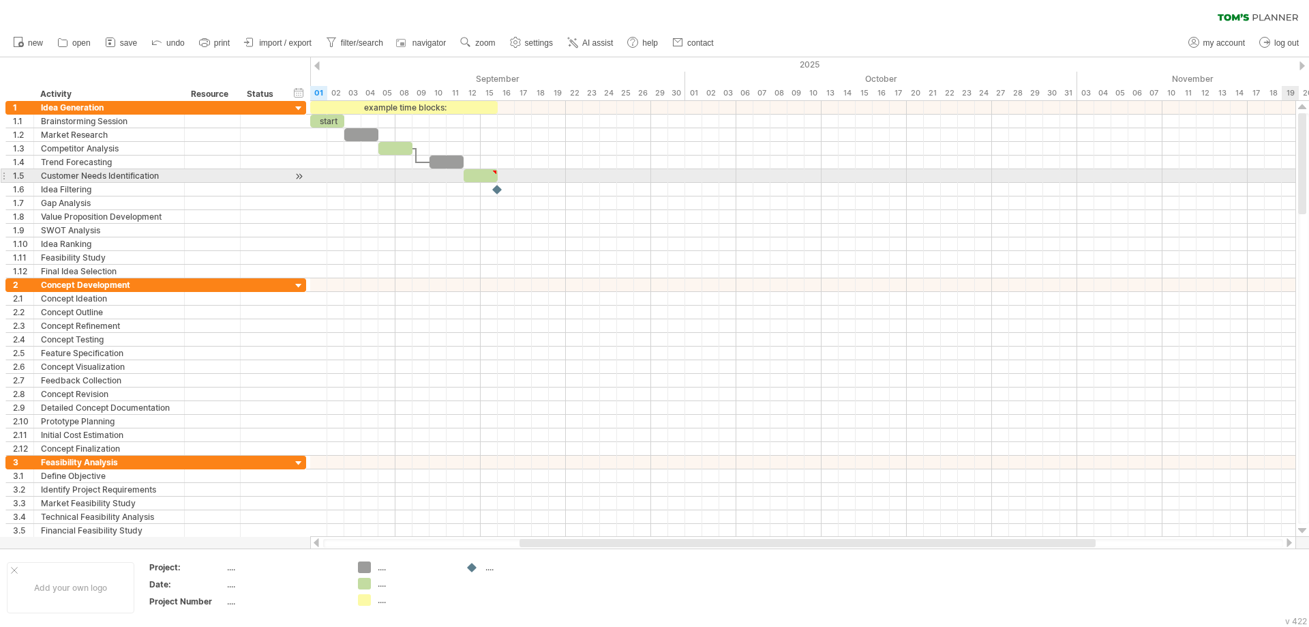
drag, startPoint x: 1300, startPoint y: 333, endPoint x: 1287, endPoint y: 170, distance: 163.5
click at [1287, 170] on div "Trying to reach [DOMAIN_NAME] Connected again... 0% clear filter new 1" at bounding box center [654, 313] width 1309 height 627
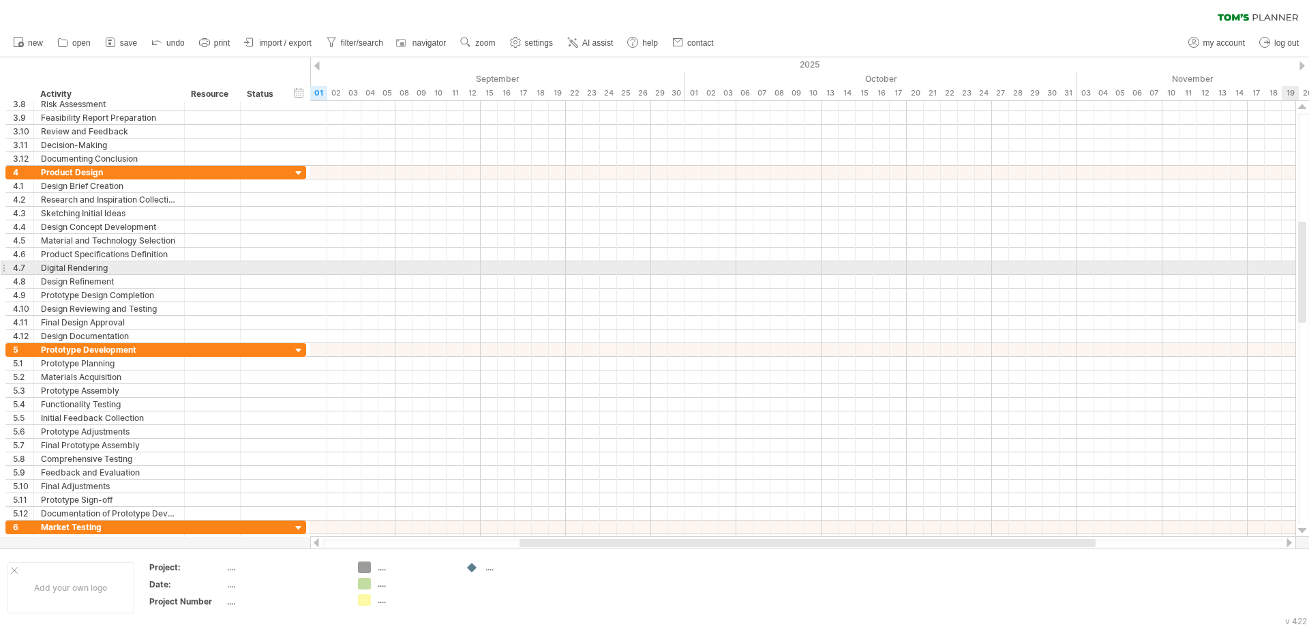
drag, startPoint x: 1301, startPoint y: 155, endPoint x: 1308, endPoint y: 264, distance: 108.7
click at [1308, 264] on div at bounding box center [1303, 318] width 11 height 410
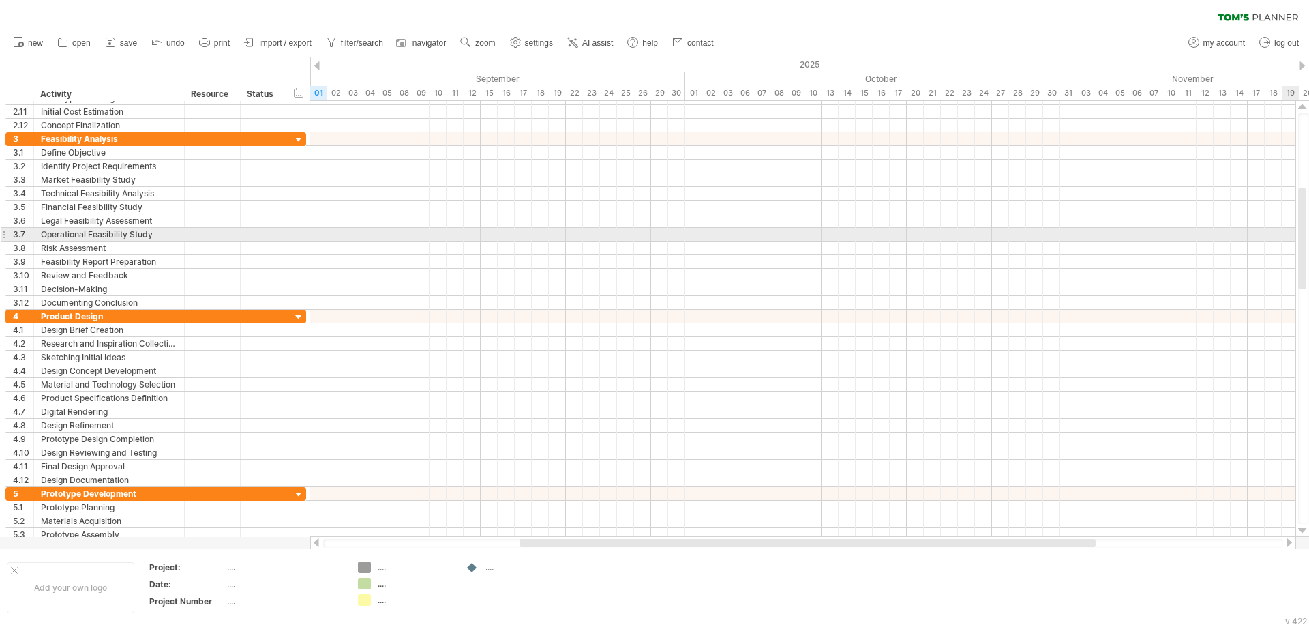
drag, startPoint x: 1304, startPoint y: 267, endPoint x: 1299, endPoint y: 233, distance: 33.7
click at [1299, 233] on div at bounding box center [1302, 238] width 8 height 101
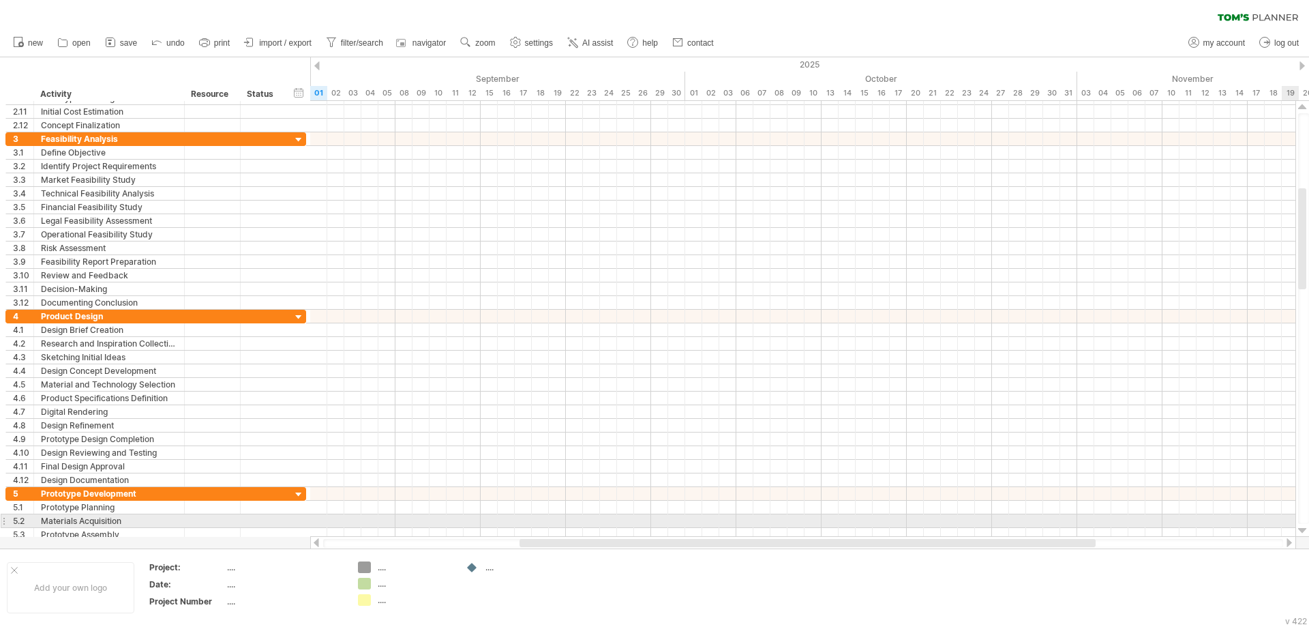
click at [1301, 527] on div at bounding box center [1302, 530] width 9 height 11
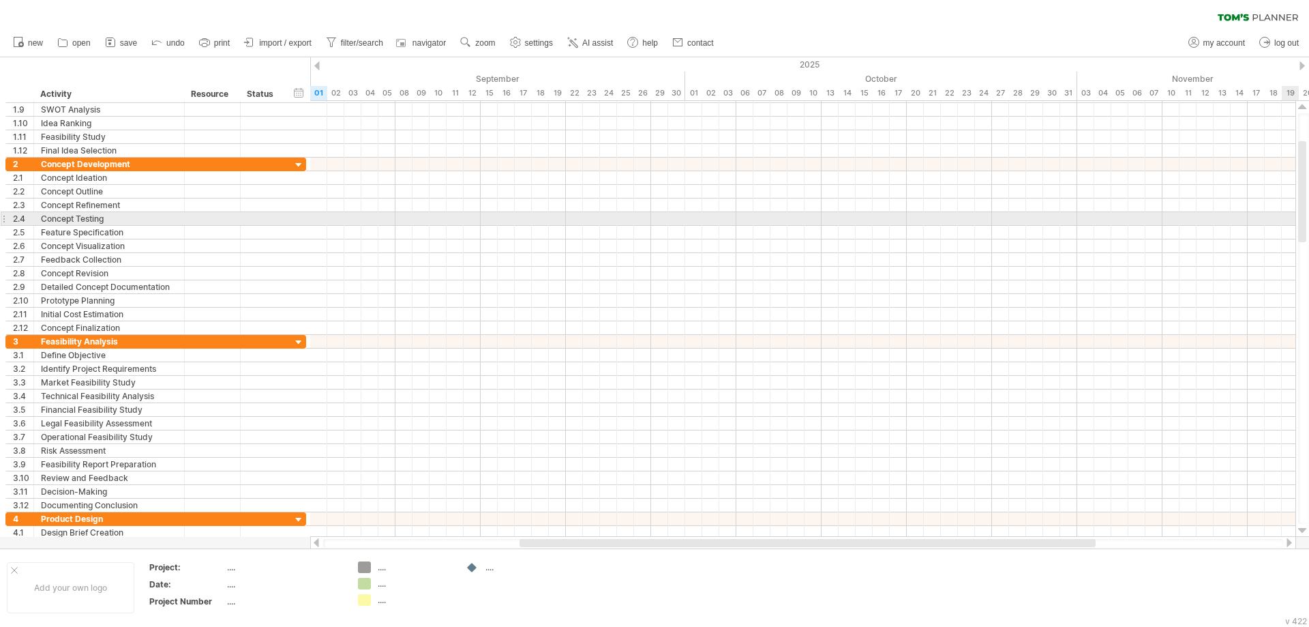
drag, startPoint x: 1304, startPoint y: 267, endPoint x: 1296, endPoint y: 214, distance: 53.7
click at [1296, 214] on div at bounding box center [1302, 319] width 14 height 436
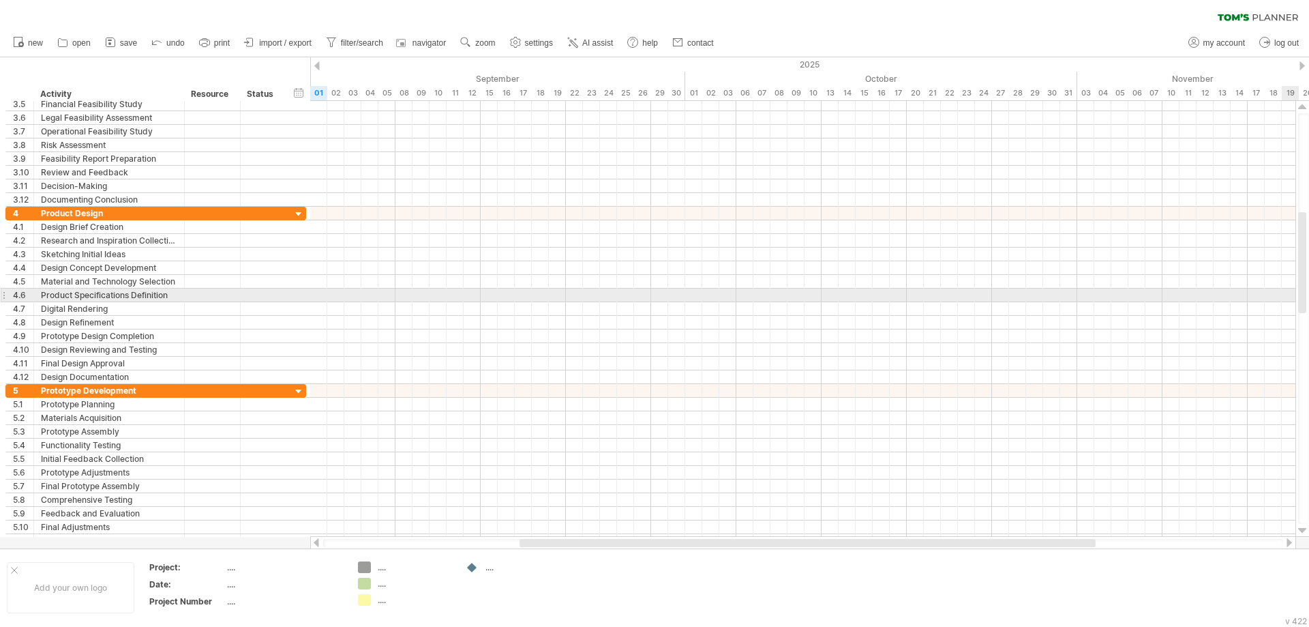
drag, startPoint x: 1305, startPoint y: 228, endPoint x: 1306, endPoint y: 299, distance: 70.9
click at [1306, 299] on div at bounding box center [1303, 318] width 11 height 410
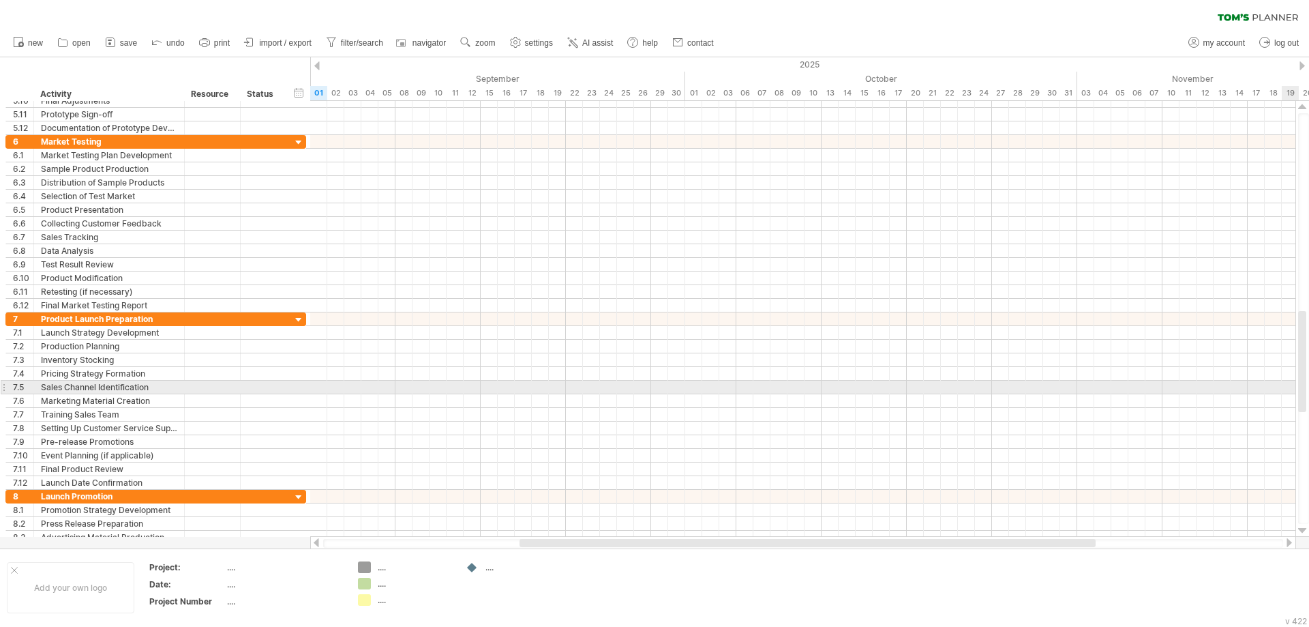
drag, startPoint x: 1302, startPoint y: 281, endPoint x: 1308, endPoint y: 380, distance: 99.1
click at [1308, 380] on div at bounding box center [1303, 318] width 11 height 410
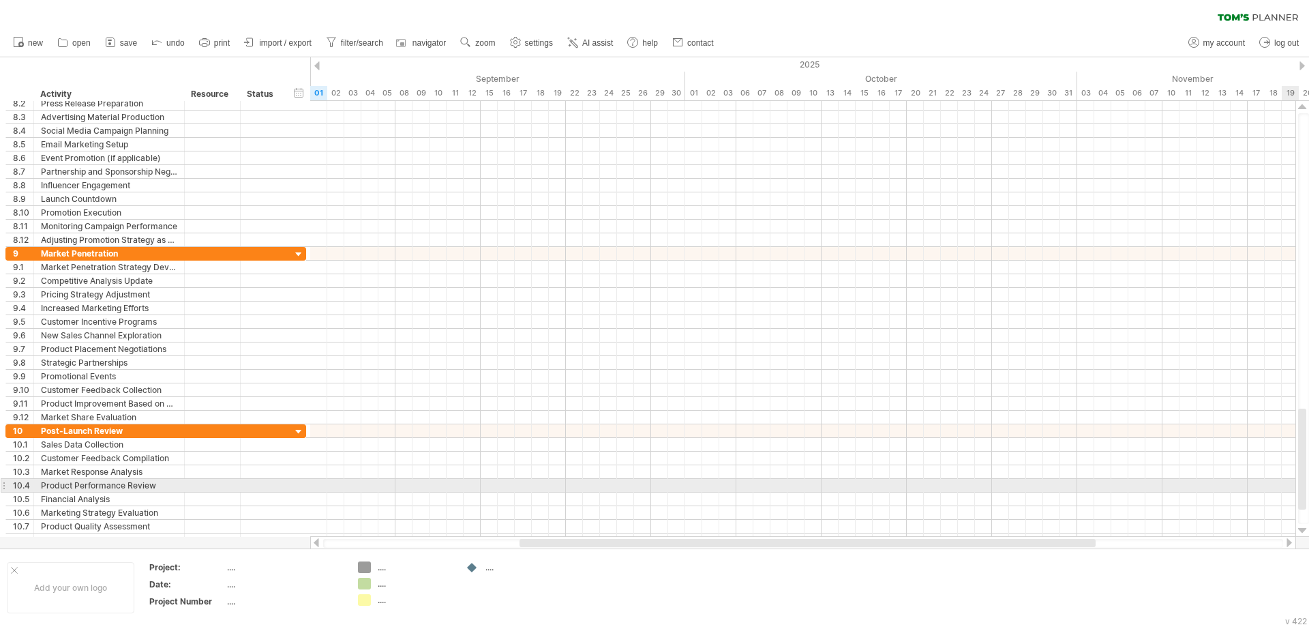
drag, startPoint x: 1302, startPoint y: 386, endPoint x: 1308, endPoint y: 483, distance: 97.7
click at [1308, 483] on div at bounding box center [1303, 318] width 11 height 410
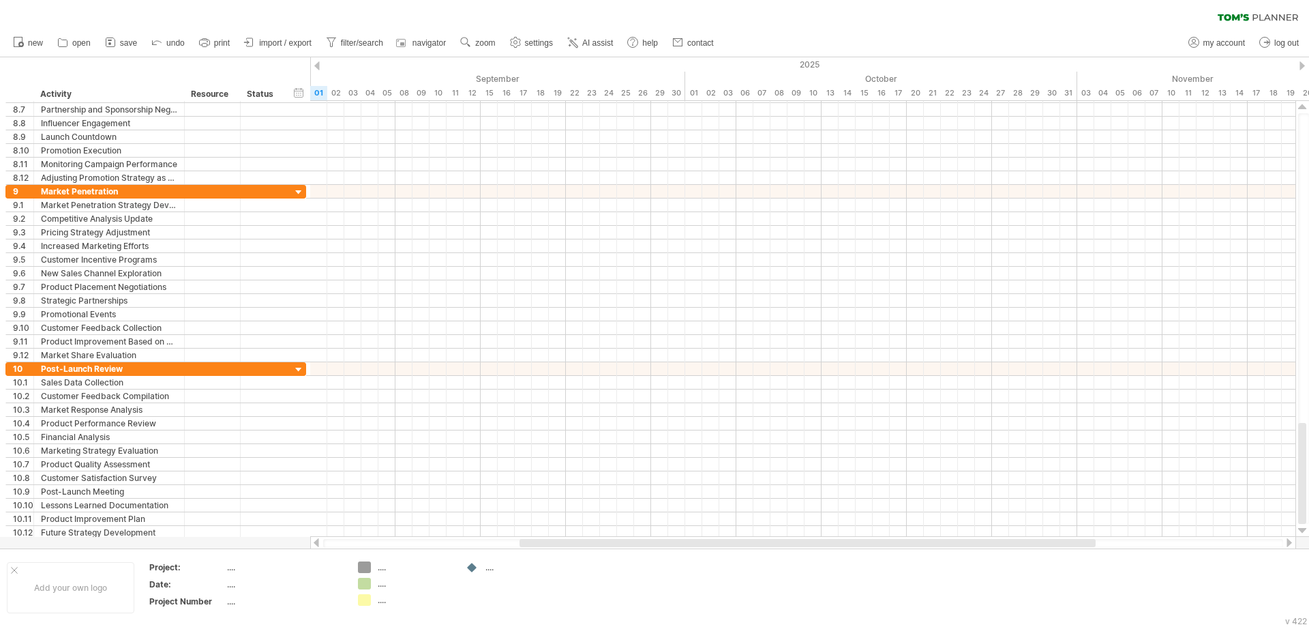
drag, startPoint x: 1302, startPoint y: 490, endPoint x: 1308, endPoint y: 541, distance: 52.3
click at [1308, 541] on div "Trying to reach [DOMAIN_NAME] Connected again... 0% clear filter new 1" at bounding box center [654, 313] width 1309 height 627
